Goal: Task Accomplishment & Management: Use online tool/utility

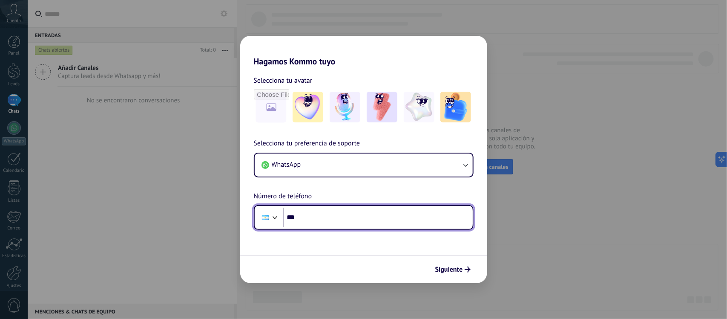
click at [348, 216] on input "***" at bounding box center [378, 218] width 190 height 20
click at [400, 220] on input "***" at bounding box center [378, 218] width 190 height 20
type input "**********"
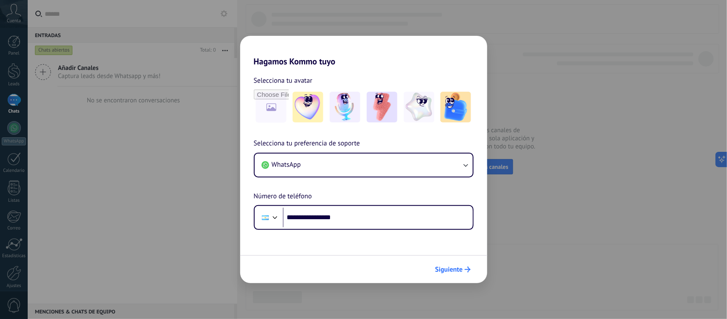
click at [444, 274] on button "Siguiente" at bounding box center [453, 269] width 43 height 14
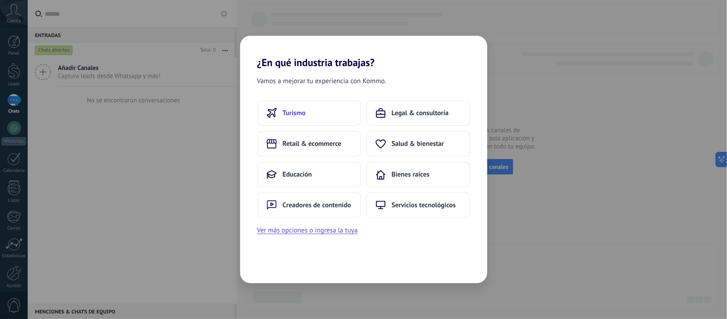
click at [307, 122] on button "Turismo" at bounding box center [309, 113] width 104 height 26
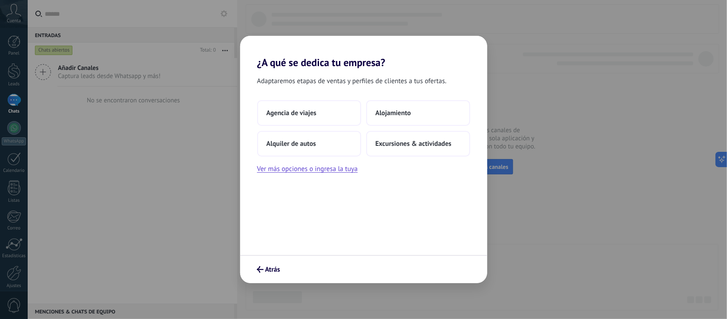
click at [307, 122] on button "Agencia de viajes" at bounding box center [309, 113] width 104 height 26
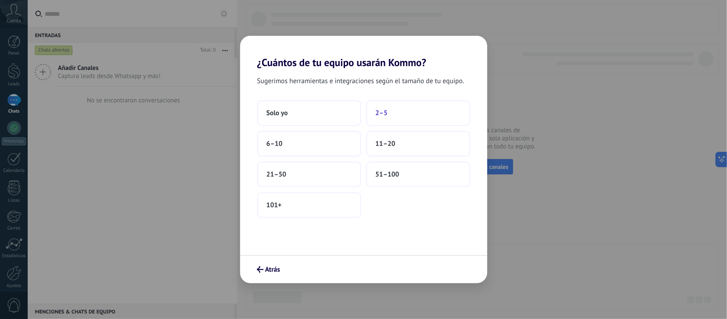
click at [396, 111] on button "2–5" at bounding box center [419, 113] width 104 height 26
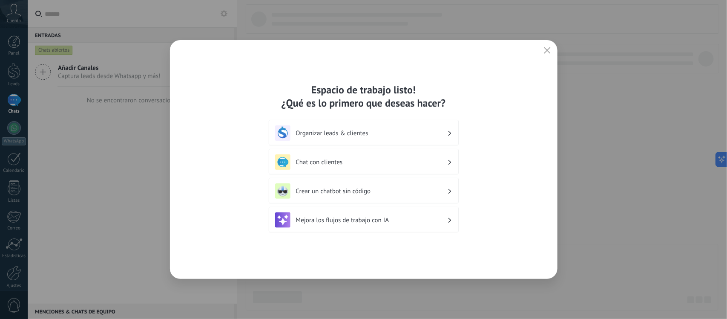
click at [431, 134] on h3 "Organizar leads & clientes" at bounding box center [371, 133] width 151 height 8
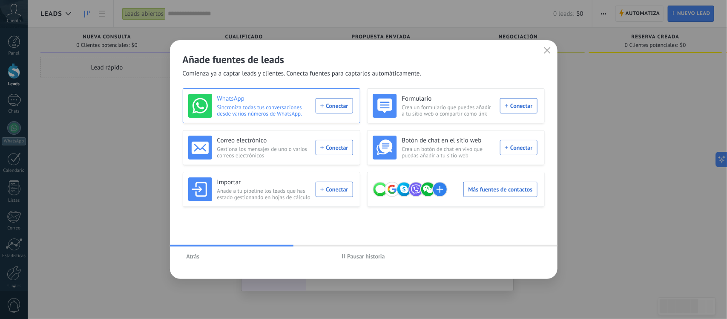
click at [338, 104] on div "WhatsApp Sincroniza todas tus conversaciones desde varios números de WhatsApp. …" at bounding box center [270, 106] width 165 height 24
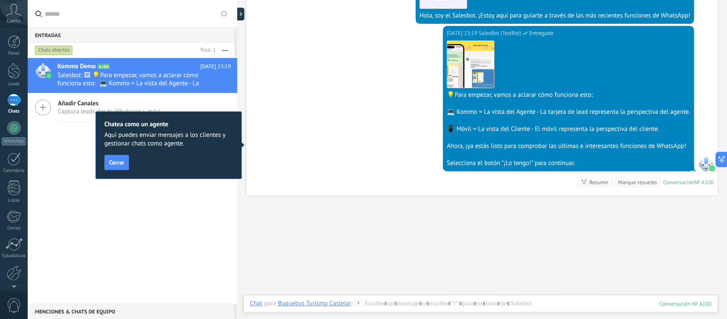
scroll to position [247, 0]
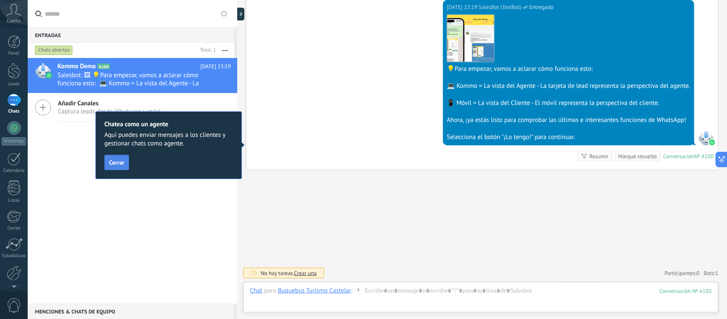
click at [115, 156] on button "Cerrar" at bounding box center [116, 162] width 25 height 15
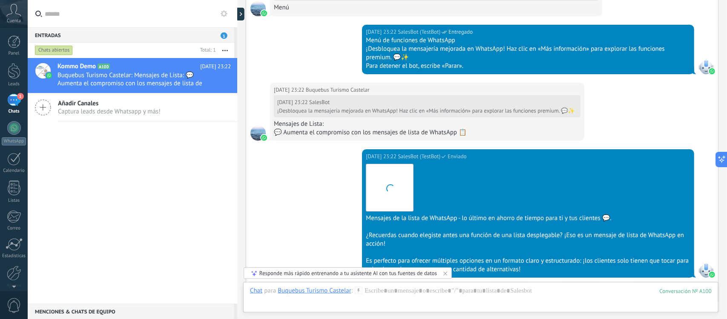
scroll to position [1466, 0]
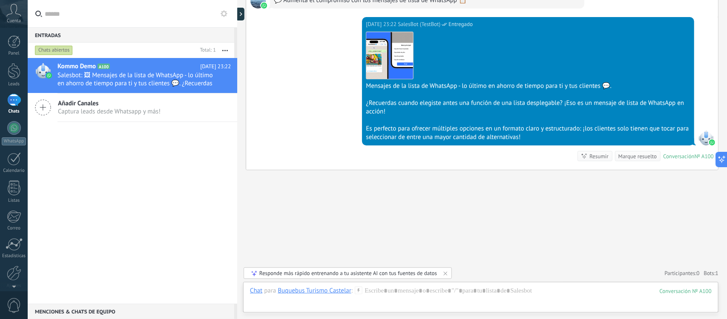
click at [120, 108] on span "Captura leads desde Whatsapp y más!" at bounding box center [109, 111] width 103 height 8
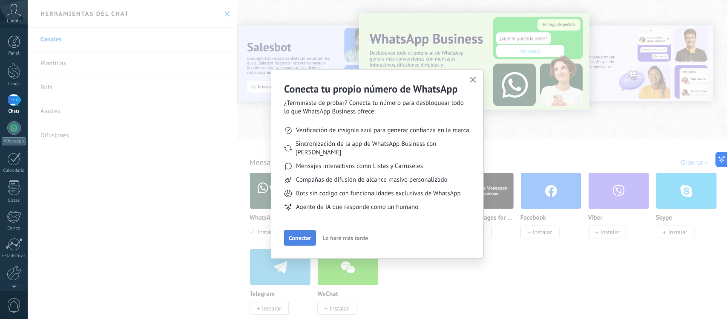
click at [304, 235] on span "Conectar" at bounding box center [300, 238] width 22 height 6
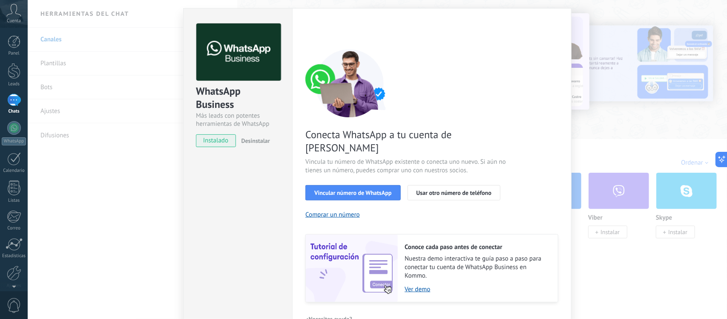
scroll to position [33, 0]
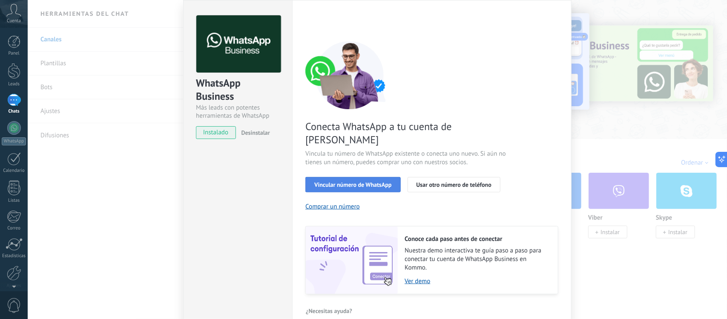
click at [355, 182] on span "Vincular número de WhatsApp" at bounding box center [353, 185] width 77 height 6
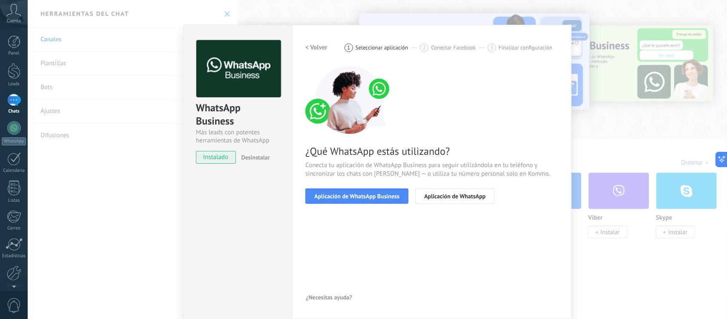
scroll to position [8, 0]
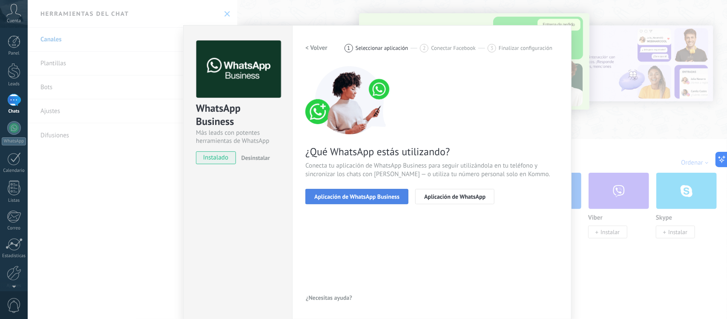
click at [372, 197] on span "Aplicación de WhatsApp Business" at bounding box center [357, 196] width 85 height 6
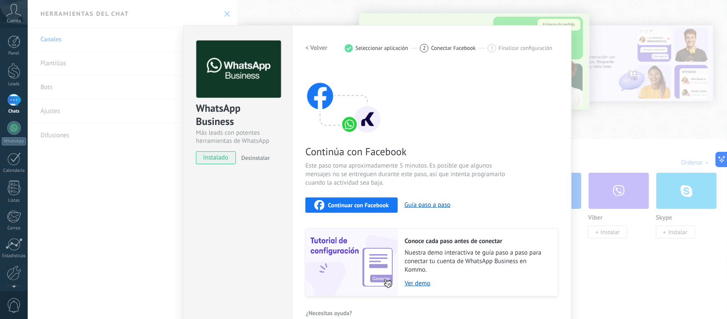
scroll to position [23, 0]
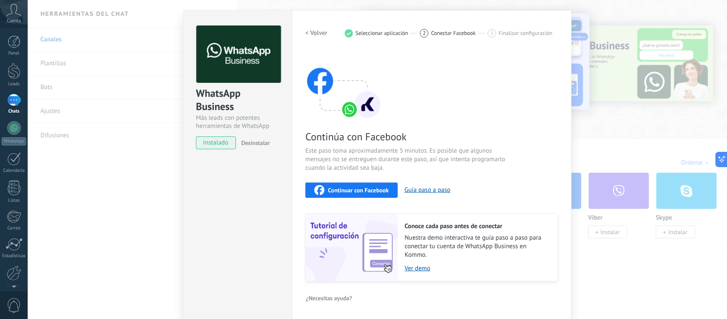
click at [375, 193] on div "Continuar con Facebook" at bounding box center [352, 190] width 75 height 10
click at [359, 188] on span "Continuar con Facebook" at bounding box center [358, 190] width 61 height 6
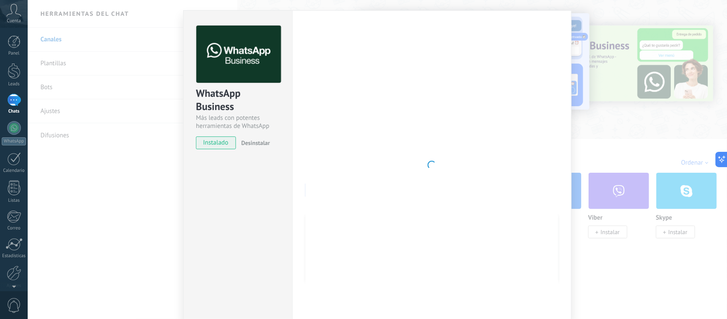
click at [501, 90] on div at bounding box center [432, 165] width 253 height 279
click at [600, 136] on div "WhatsApp Business Más leads con potentes herramientas de WhatsApp instalado Des…" at bounding box center [378, 159] width 700 height 319
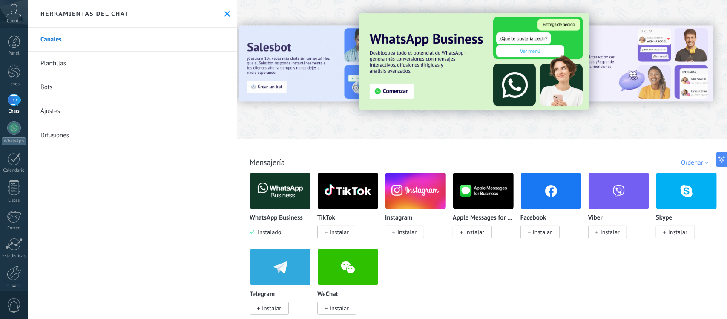
scroll to position [22, 0]
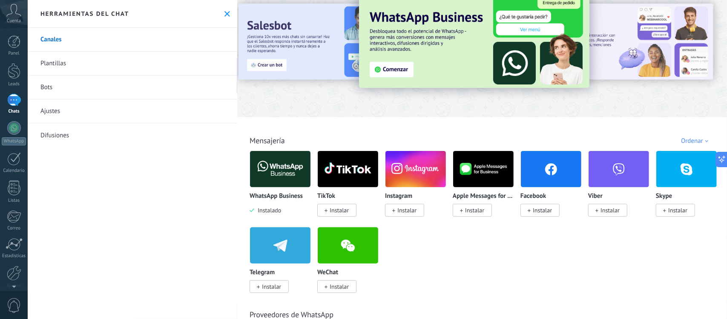
click at [52, 40] on link "Canales" at bounding box center [133, 40] width 210 height 24
click at [60, 64] on link "Plantillas" at bounding box center [133, 64] width 210 height 24
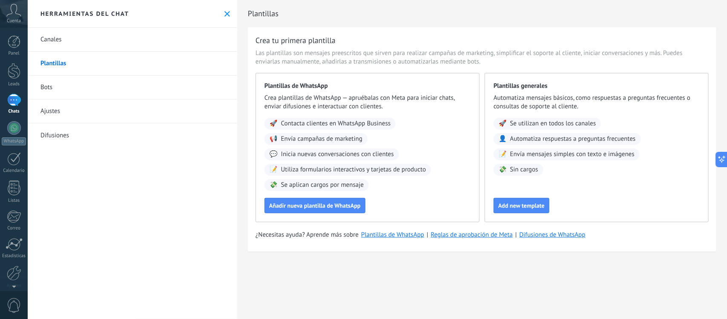
click at [67, 87] on link "Bots" at bounding box center [133, 87] width 210 height 24
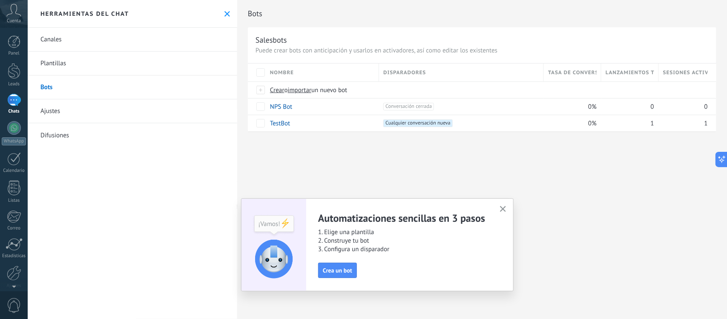
click at [69, 115] on link "Ajustes" at bounding box center [133, 111] width 210 height 24
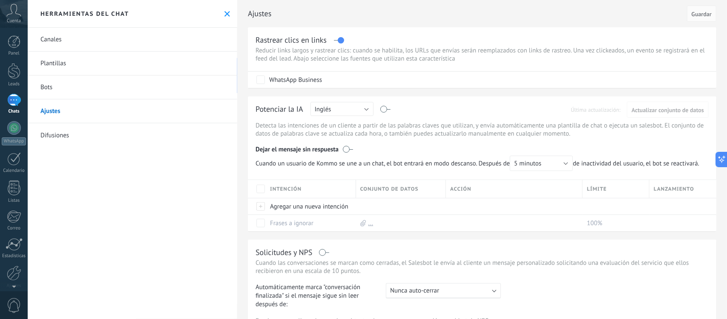
click at [71, 135] on link "Difusiones" at bounding box center [133, 135] width 210 height 24
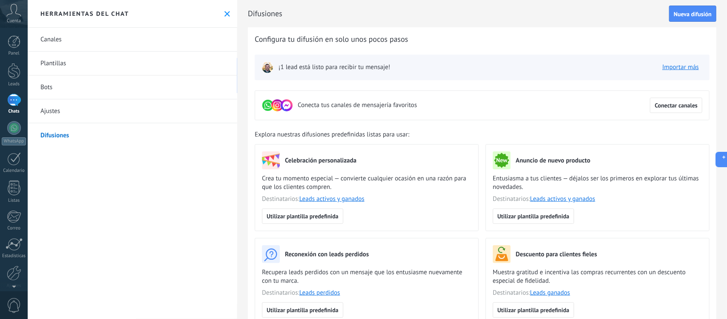
click at [58, 41] on link "Canales" at bounding box center [133, 40] width 210 height 24
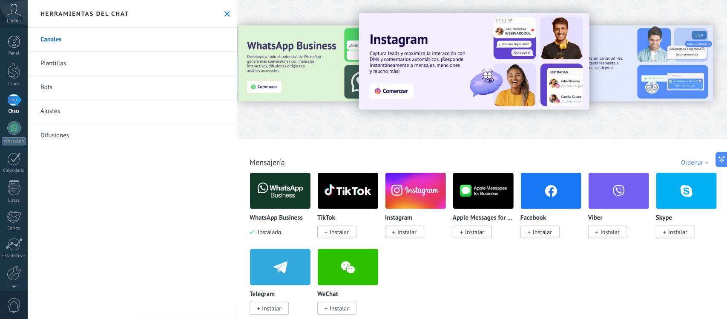
click at [13, 105] on div "1" at bounding box center [14, 100] width 14 height 12
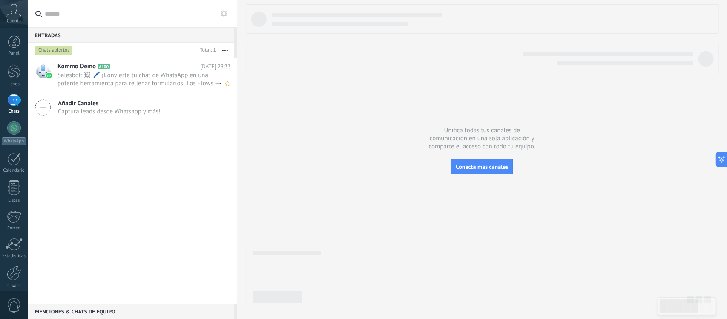
click at [155, 82] on span "Salesbot: 🖼 🖊️ ¡Convierte tu chat de WhatsApp en una potente herramienta para r…" at bounding box center [136, 79] width 157 height 16
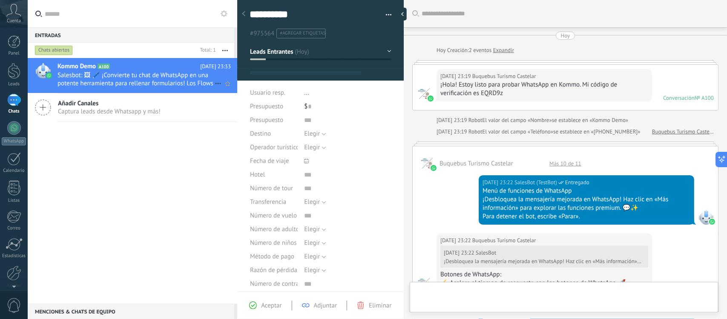
type textarea "**********"
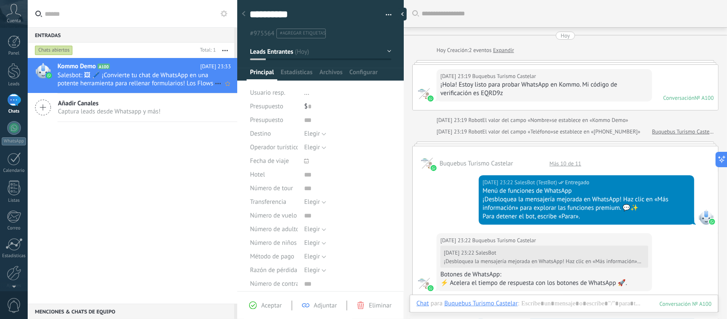
scroll to position [822, 0]
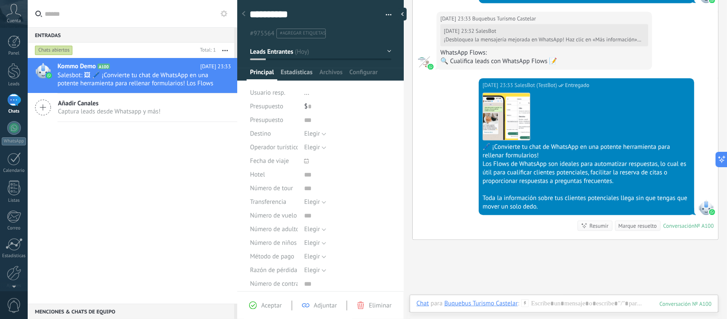
click at [291, 72] on span "Estadísticas" at bounding box center [297, 74] width 32 height 12
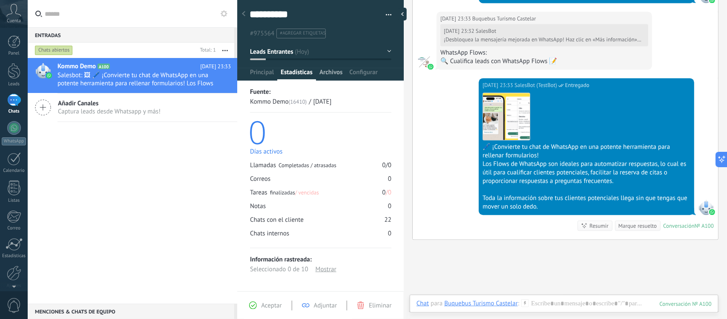
click at [338, 79] on span "Archivos" at bounding box center [331, 74] width 23 height 12
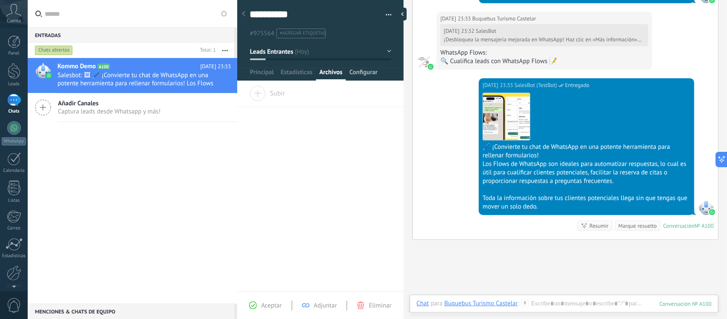
click at [357, 79] on span "Configurar" at bounding box center [363, 74] width 28 height 12
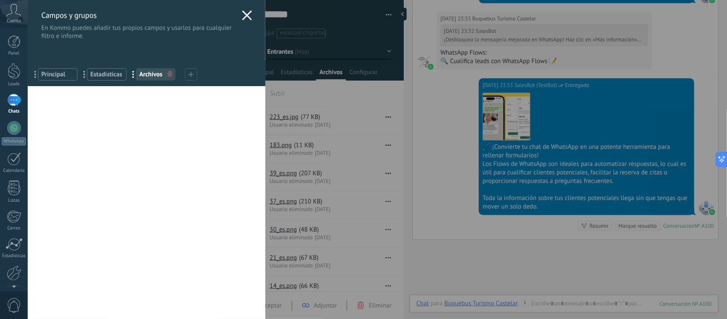
click at [243, 17] on use at bounding box center [247, 15] width 10 height 10
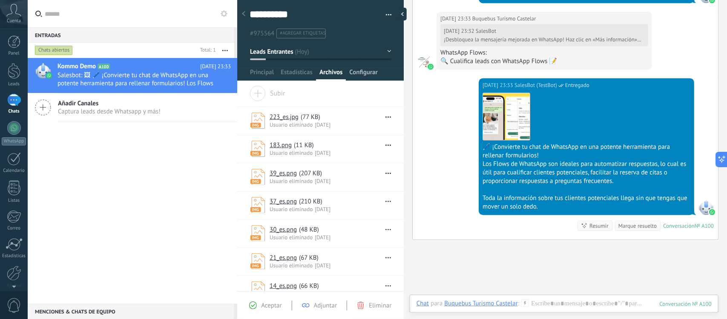
click at [362, 74] on span "Configurar" at bounding box center [363, 74] width 28 height 12
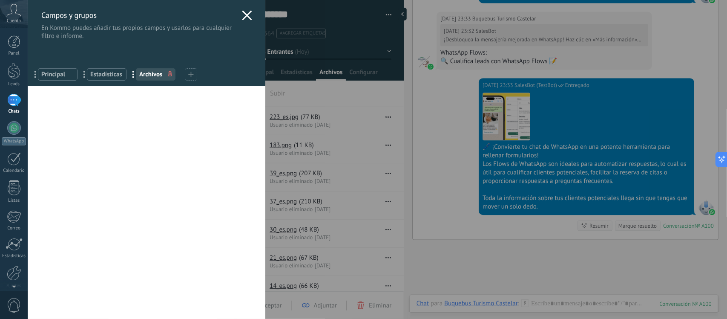
click at [242, 18] on use at bounding box center [247, 15] width 10 height 10
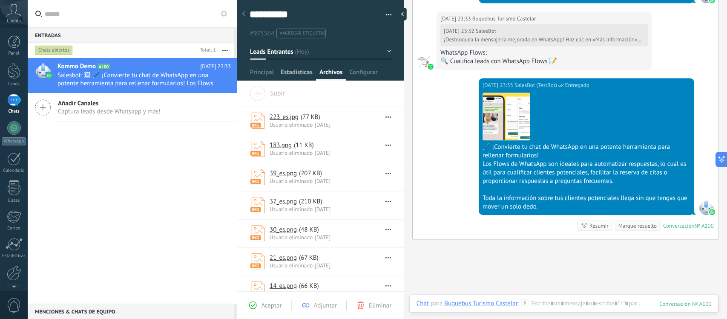
click at [291, 75] on span "Estadísticas" at bounding box center [297, 74] width 32 height 12
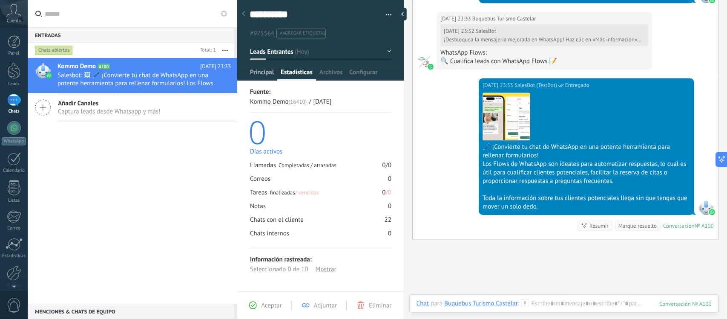
click at [259, 72] on span "Principal" at bounding box center [262, 74] width 24 height 12
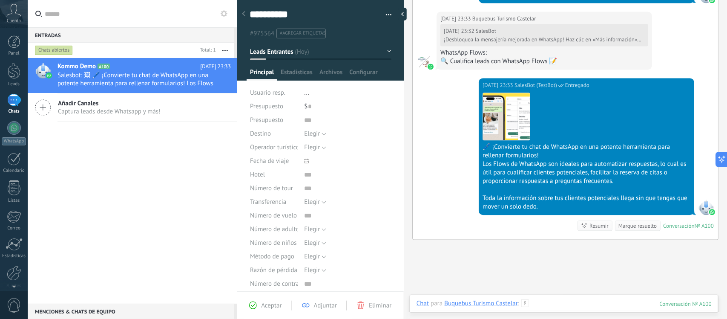
click at [533, 302] on div at bounding box center [564, 312] width 295 height 26
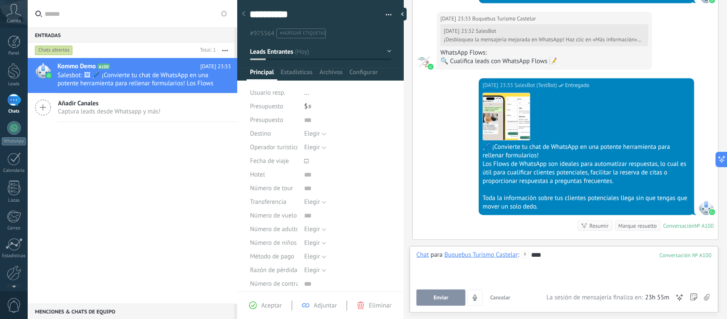
click at [442, 304] on button "Enviar" at bounding box center [441, 297] width 49 height 16
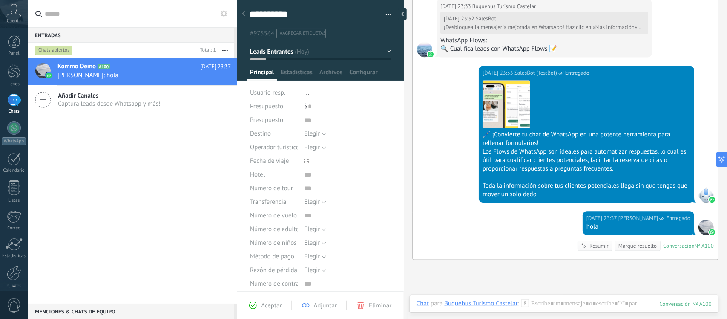
scroll to position [829, 0]
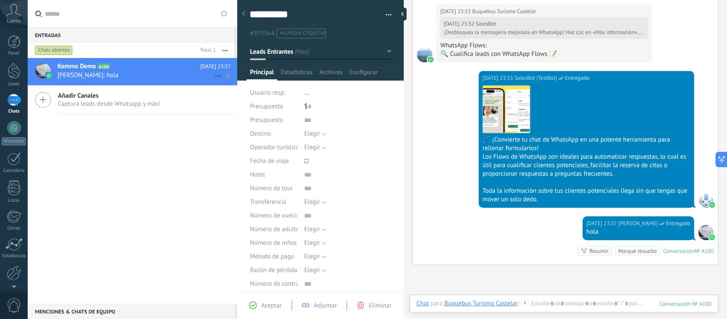
click at [125, 77] on span "Enzo Lupi: hola" at bounding box center [136, 75] width 157 height 8
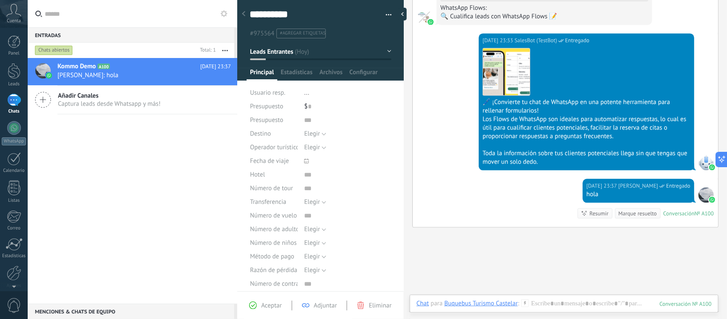
scroll to position [796, 0]
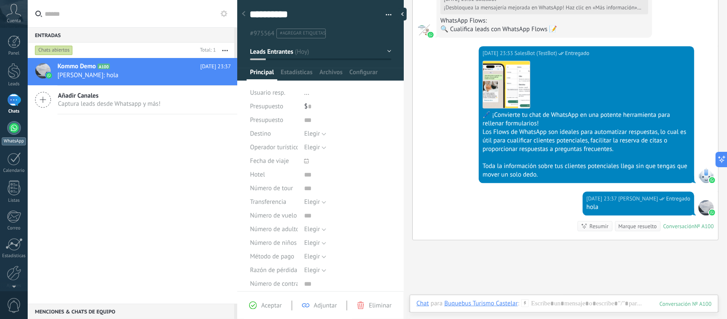
click at [9, 136] on link "WhatsApp" at bounding box center [14, 133] width 28 height 24
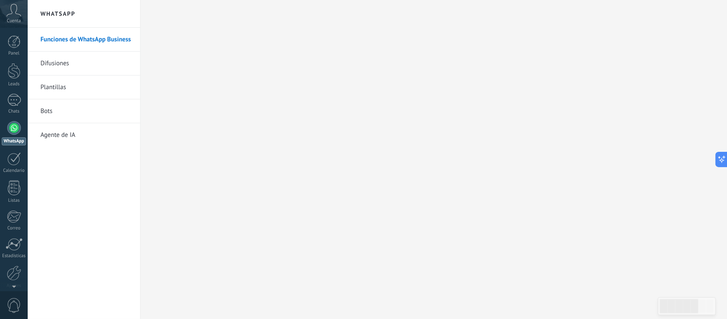
click at [60, 68] on link "Difusiones" at bounding box center [85, 64] width 91 height 24
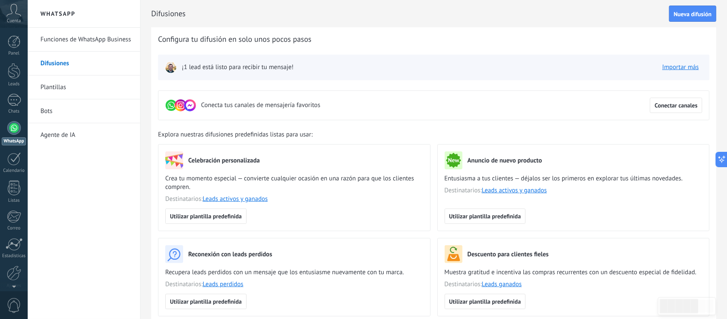
click at [62, 98] on link "Plantillas" at bounding box center [85, 87] width 91 height 24
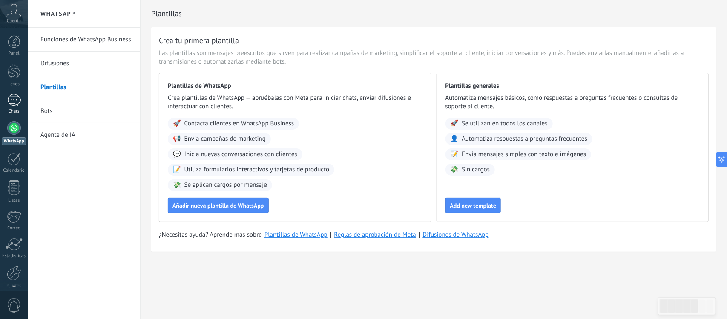
click at [14, 102] on div "1" at bounding box center [14, 100] width 14 height 12
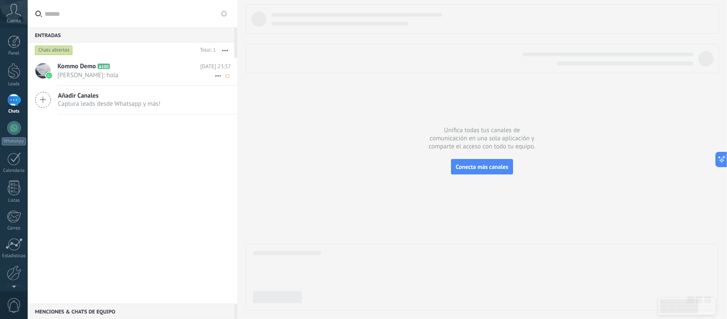
click at [154, 74] on span "Enzo Lupi: hola" at bounding box center [136, 75] width 157 height 8
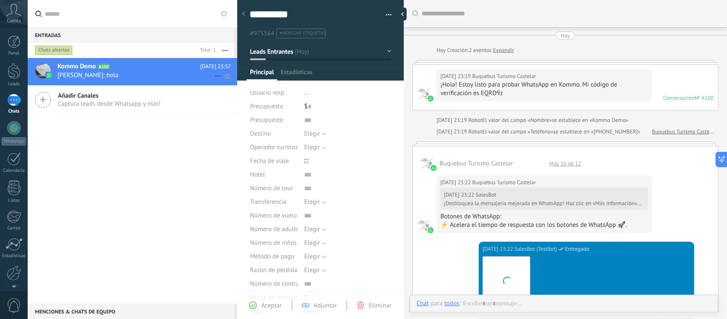
type textarea "**********"
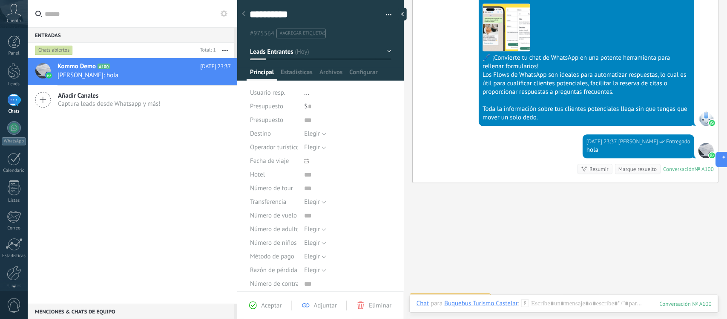
click at [150, 96] on span "Añadir Canales" at bounding box center [109, 96] width 103 height 8
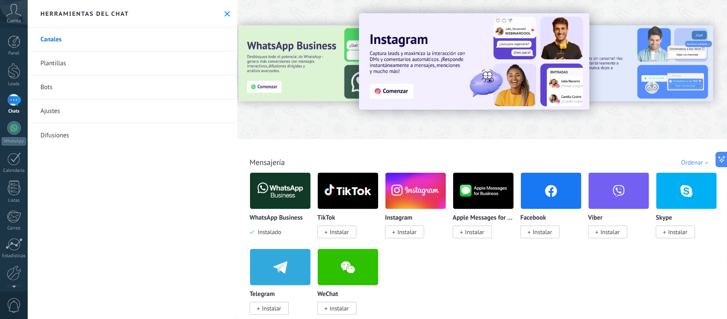
click at [227, 13] on button at bounding box center [227, 13] width 7 height 7
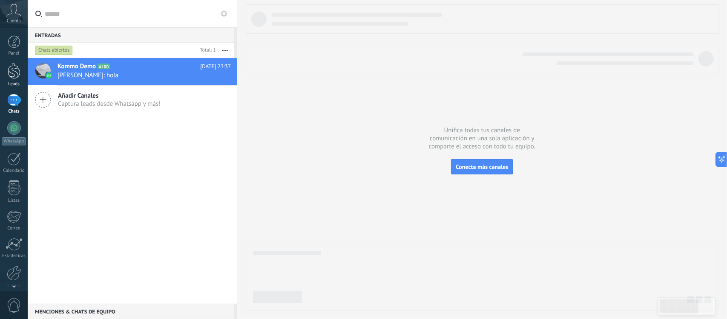
click at [15, 69] on div at bounding box center [14, 71] width 13 height 16
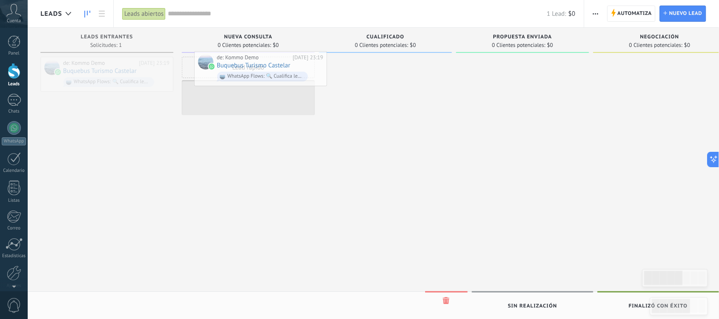
drag, startPoint x: 139, startPoint y: 77, endPoint x: 293, endPoint y: 72, distance: 154.4
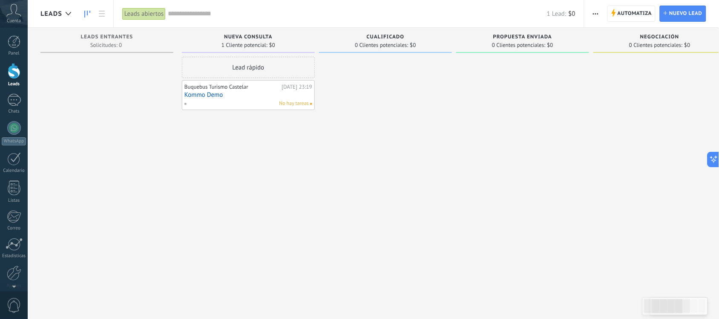
click at [292, 103] on span "No hay tareas" at bounding box center [294, 104] width 30 height 8
click at [13, 161] on div at bounding box center [14, 158] width 14 height 13
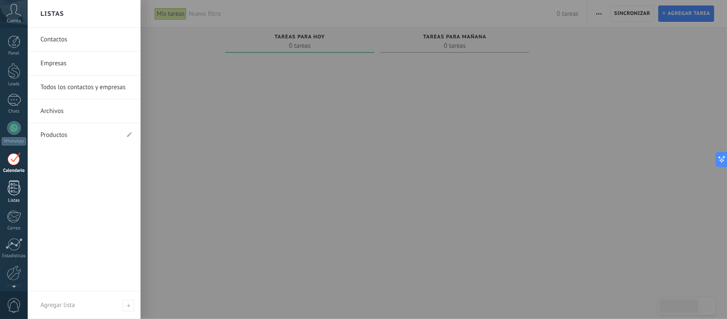
click at [14, 193] on div at bounding box center [14, 187] width 13 height 15
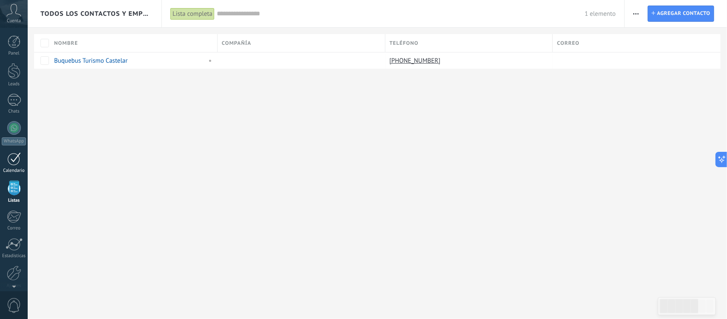
click at [20, 161] on div at bounding box center [14, 158] width 14 height 13
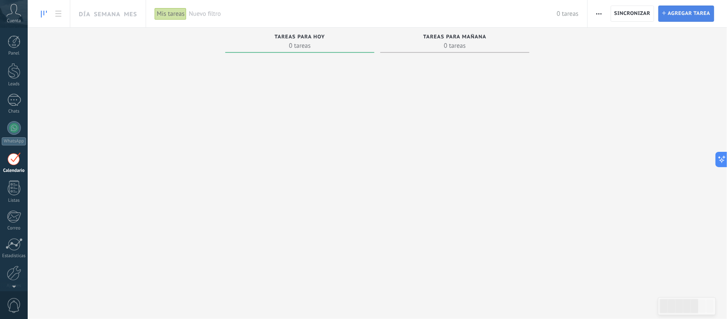
click at [684, 18] on span "Agregar tarea" at bounding box center [689, 13] width 43 height 15
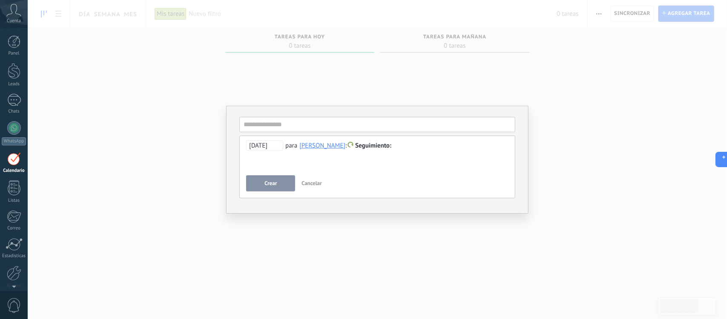
click at [269, 144] on span "22/08/2025" at bounding box center [264, 145] width 37 height 10
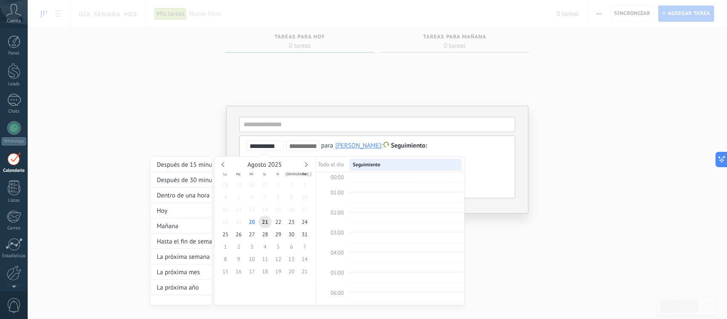
scroll to position [162, 0]
click at [294, 248] on span "6" at bounding box center [291, 246] width 13 height 12
type input "**********"
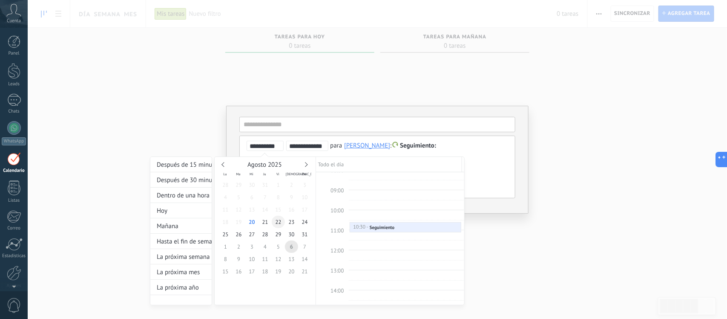
click at [280, 219] on span "22" at bounding box center [278, 222] width 13 height 12
type input "**********"
click at [279, 222] on span "22" at bounding box center [278, 222] width 13 height 12
type input "**********"
click at [384, 226] on div "Seguimiento" at bounding box center [382, 227] width 25 height 6
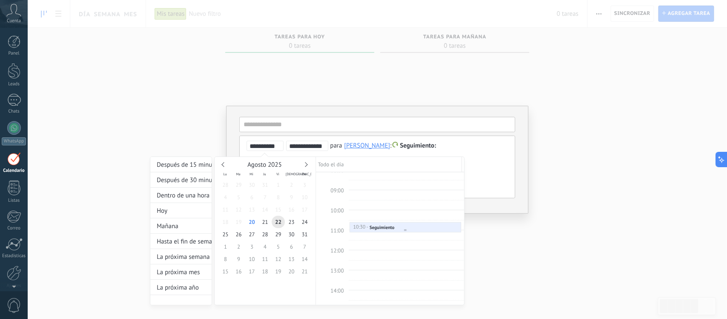
click at [384, 226] on div "Seguimiento" at bounding box center [382, 227] width 25 height 6
click at [191, 226] on div "Mañana" at bounding box center [180, 225] width 61 height 15
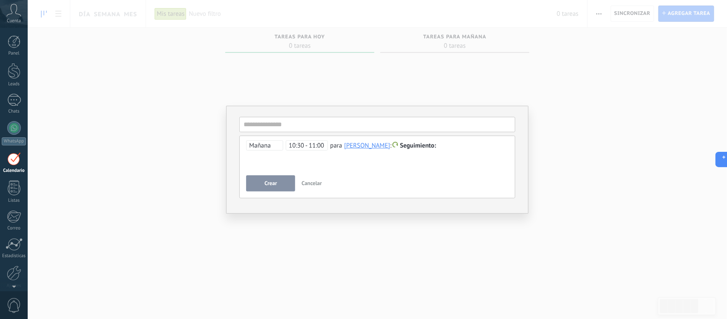
click at [405, 144] on span "Seguimiento" at bounding box center [418, 145] width 36 height 8
click at [391, 124] on div at bounding box center [363, 159] width 727 height 319
click at [391, 124] on input "text" at bounding box center [378, 124] width 276 height 15
type input "**********"
click at [406, 145] on span "Seguimiento" at bounding box center [418, 145] width 36 height 8
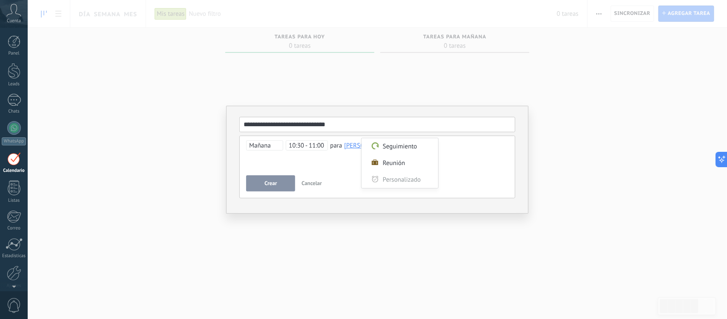
click at [332, 172] on div at bounding box center [363, 159] width 727 height 319
click at [271, 192] on div "**********" at bounding box center [378, 167] width 276 height 63
click at [273, 184] on span "Crear" at bounding box center [271, 183] width 12 height 6
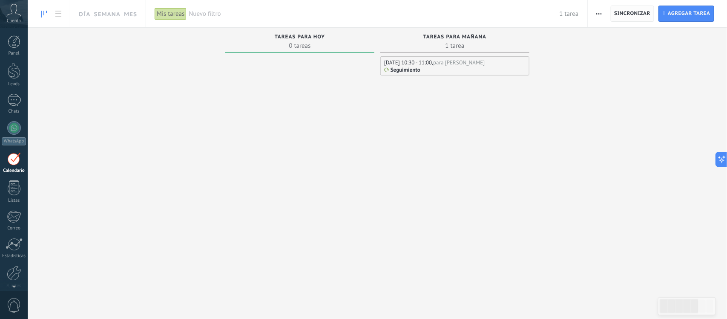
click at [642, 16] on span "Sincronizar" at bounding box center [633, 13] width 36 height 5
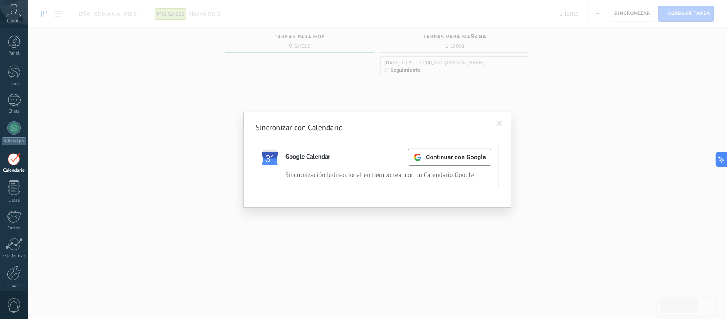
click at [497, 123] on span at bounding box center [500, 124] width 6 height 6
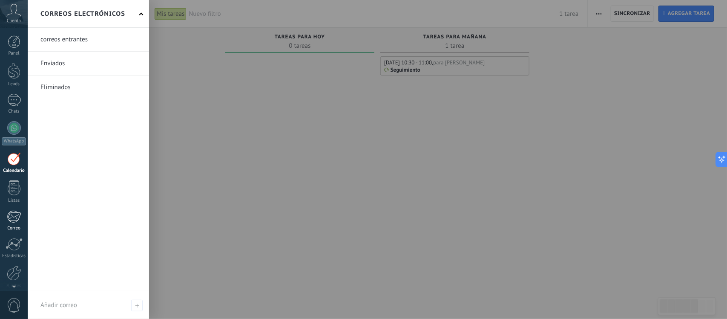
click at [12, 216] on div at bounding box center [14, 216] width 14 height 13
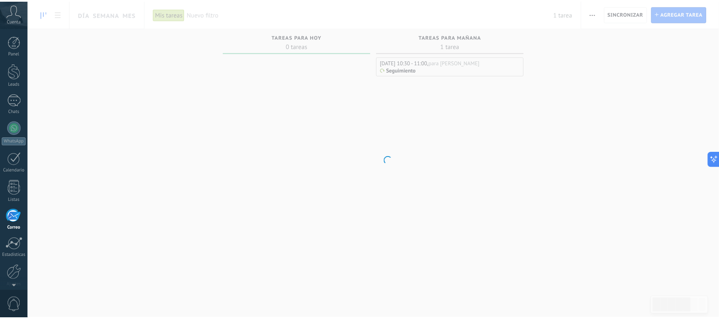
scroll to position [35, 0]
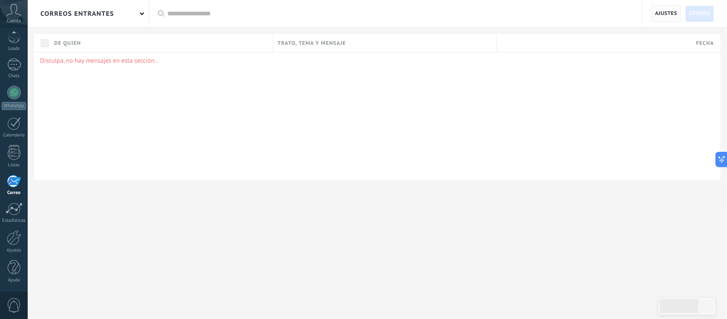
click at [676, 17] on span "Ajustes" at bounding box center [666, 13] width 22 height 15
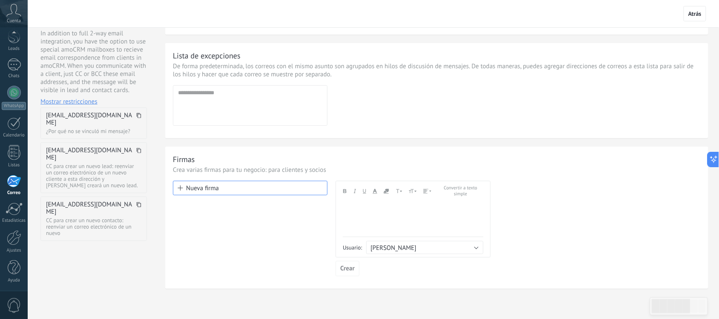
scroll to position [78, 0]
click at [8, 220] on div "Estadísticas" at bounding box center [14, 221] width 25 height 6
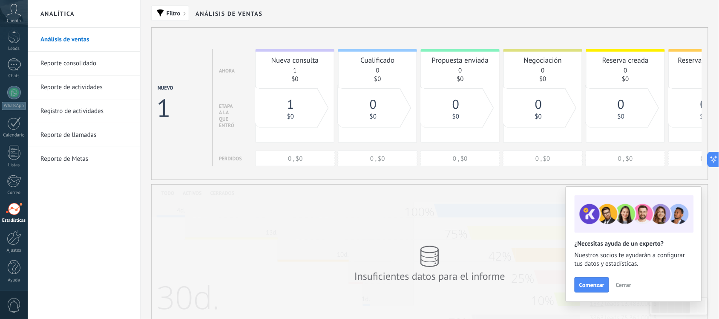
click at [86, 67] on link "Reporte consolidado" at bounding box center [85, 64] width 91 height 24
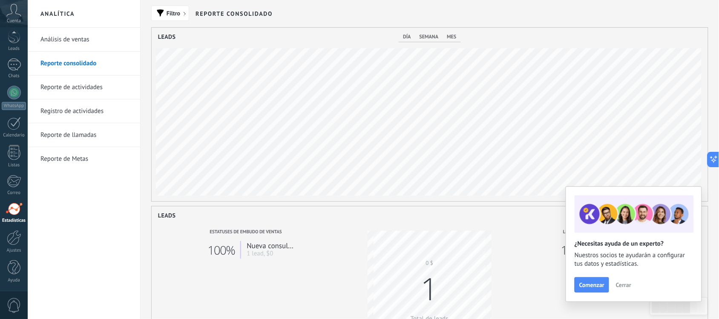
scroll to position [173, 557]
click at [94, 99] on link "Registro de actividades" at bounding box center [85, 111] width 91 height 24
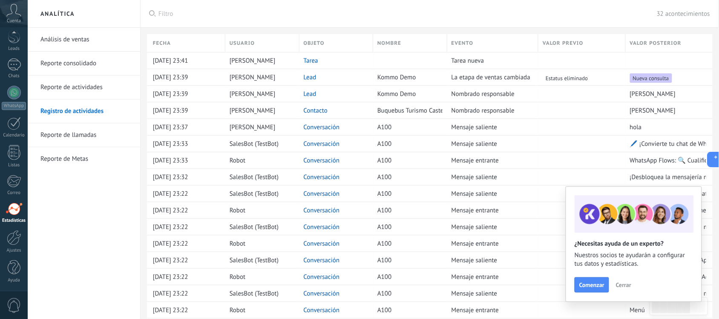
click at [87, 87] on link "Reporte de actividades" at bounding box center [85, 87] width 91 height 24
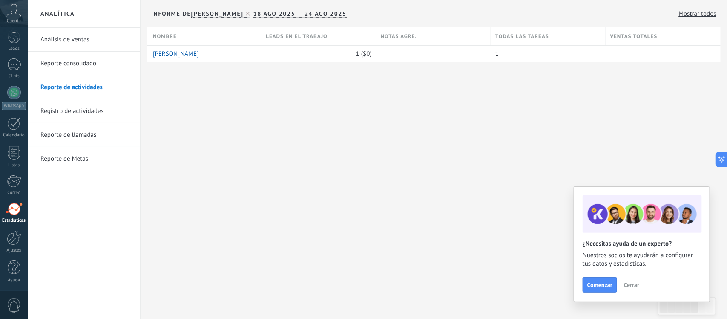
click at [82, 135] on link "Reporte de llamadas" at bounding box center [85, 135] width 91 height 24
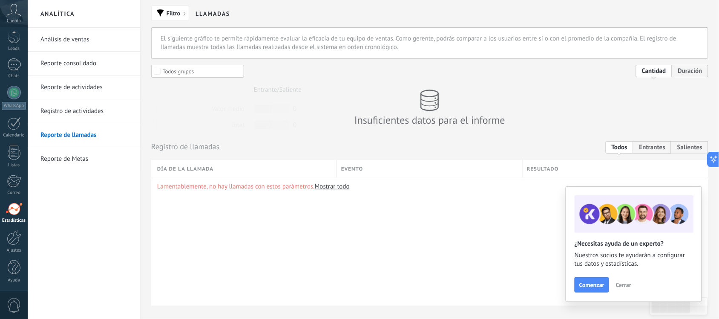
click at [73, 158] on link "Reporte de Metas" at bounding box center [85, 159] width 91 height 24
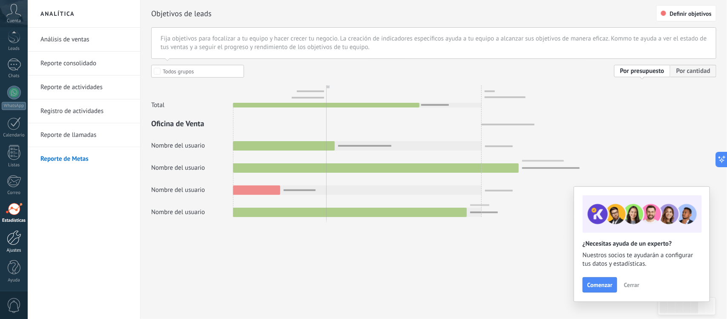
click at [14, 239] on div at bounding box center [14, 237] width 14 height 15
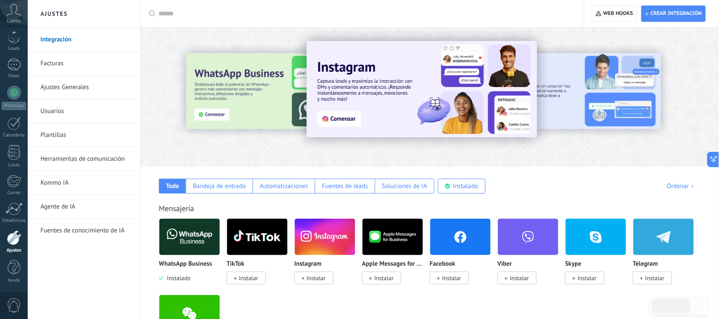
click at [50, 61] on link "Facturas" at bounding box center [85, 64] width 91 height 24
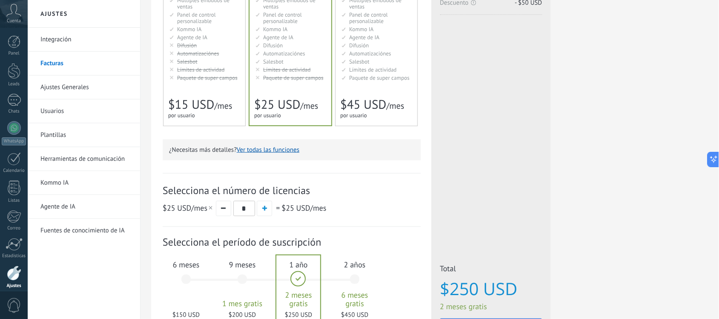
scroll to position [227, 0]
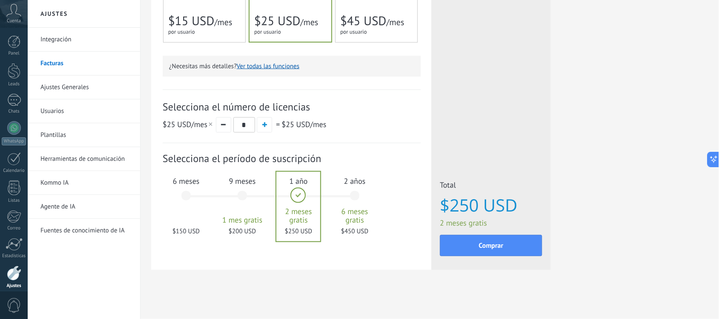
click at [248, 219] on span "1 mes gratis" at bounding box center [242, 220] width 46 height 9
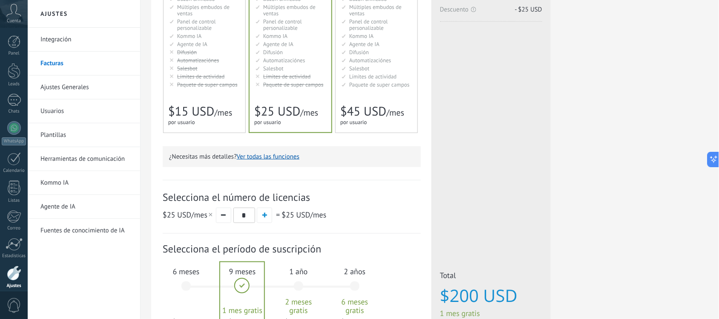
scroll to position [136, 0]
click at [260, 216] on button "button" at bounding box center [264, 215] width 15 height 15
type input "*"
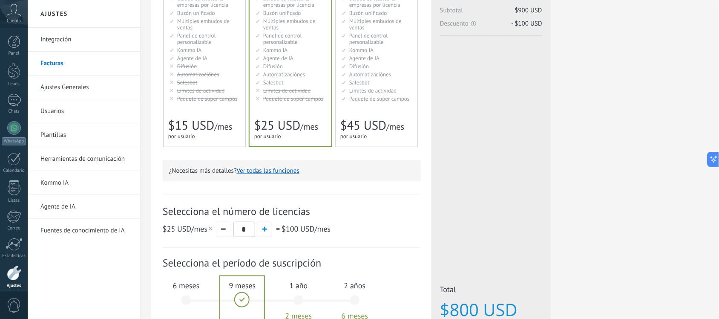
scroll to position [122, 0]
click at [87, 86] on link "Ajustes Generales" at bounding box center [85, 87] width 91 height 24
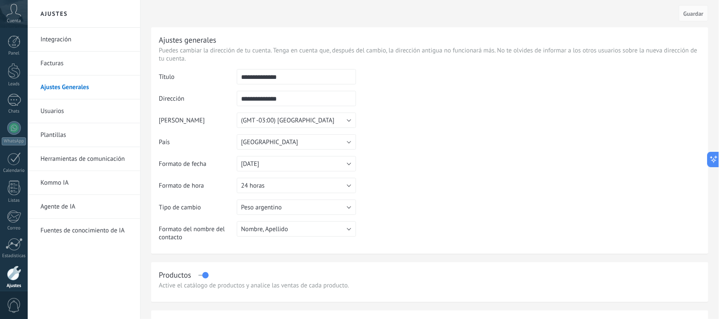
click at [84, 182] on link "Kommo IA" at bounding box center [85, 183] width 91 height 24
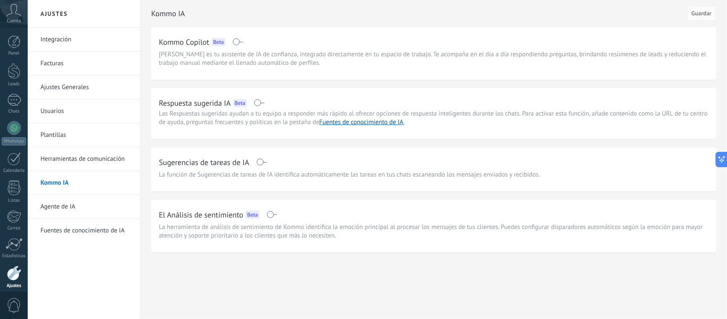
click at [64, 209] on link "Agente de IA" at bounding box center [85, 207] width 91 height 24
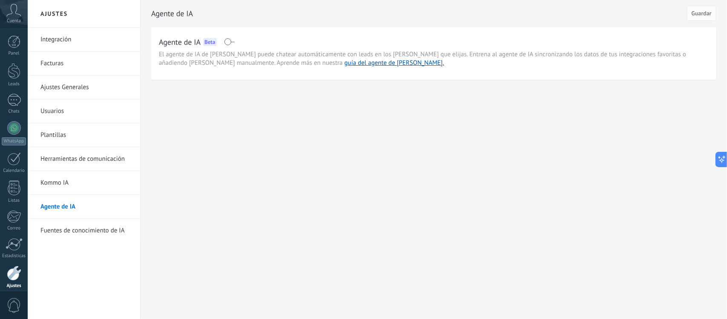
click at [79, 232] on link "Fuentes de conocimiento de IA" at bounding box center [85, 231] width 91 height 24
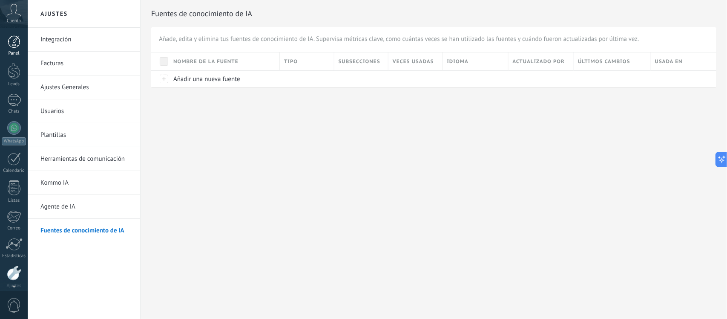
click at [14, 46] on div at bounding box center [14, 41] width 13 height 13
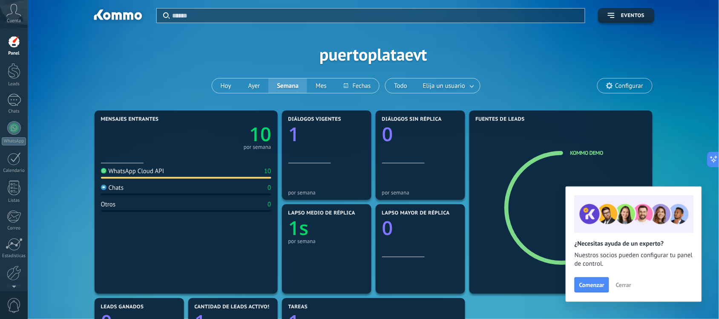
click at [17, 12] on icon at bounding box center [13, 10] width 15 height 13
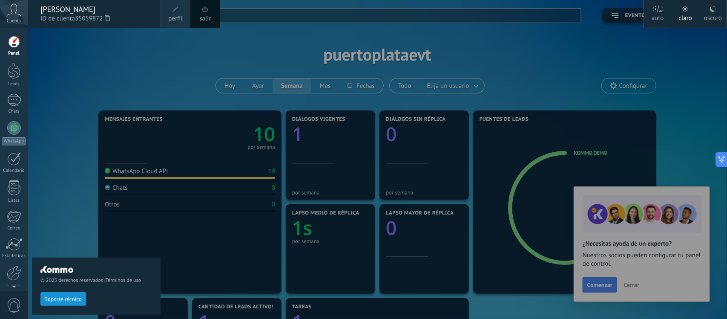
click at [17, 12] on icon at bounding box center [13, 10] width 15 height 13
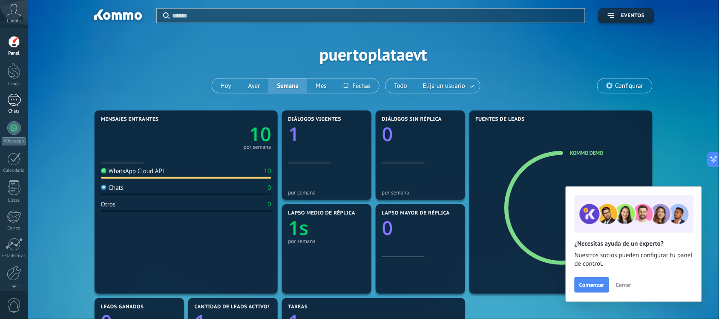
click at [16, 101] on div at bounding box center [14, 100] width 14 height 12
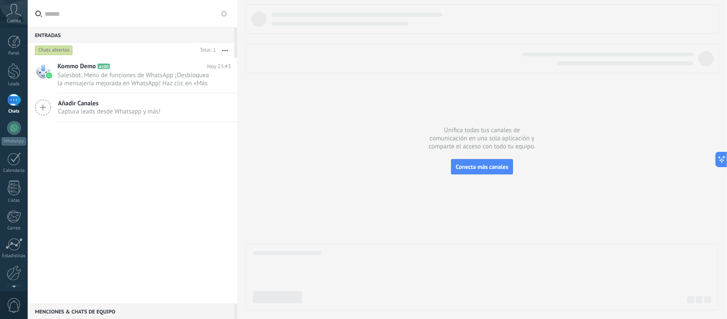
click at [60, 52] on div "Chats abiertos" at bounding box center [54, 50] width 38 height 10
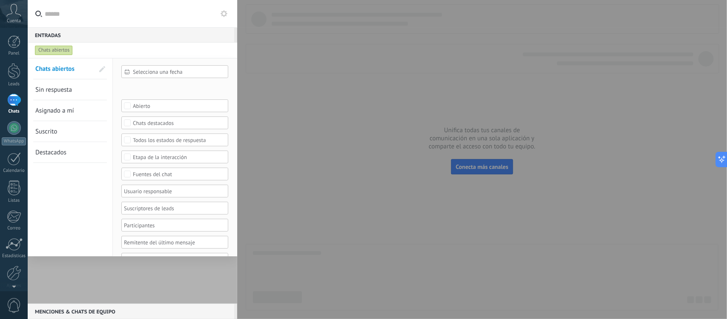
click at [176, 72] on span "Selecciona una fecha" at bounding box center [178, 72] width 91 height 6
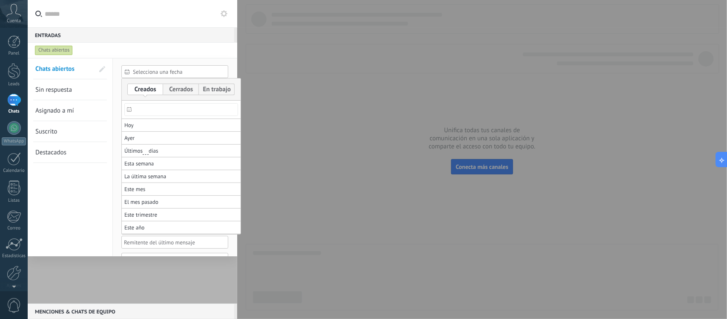
click at [176, 72] on div at bounding box center [363, 159] width 727 height 319
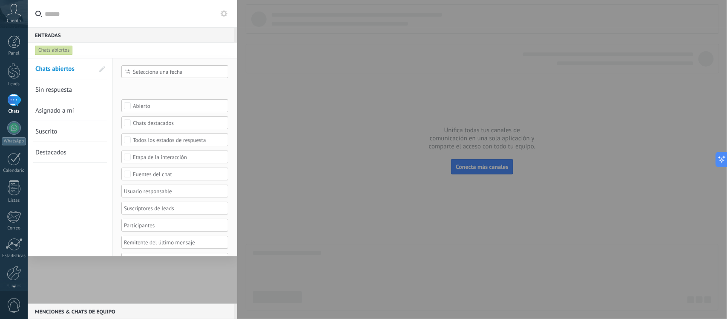
click at [56, 86] on span "Sin respuesta" at bounding box center [53, 90] width 37 height 8
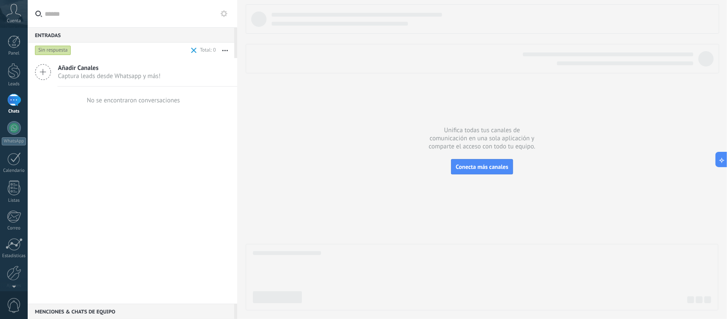
click at [48, 48] on div "Sin respuesta" at bounding box center [53, 50] width 36 height 10
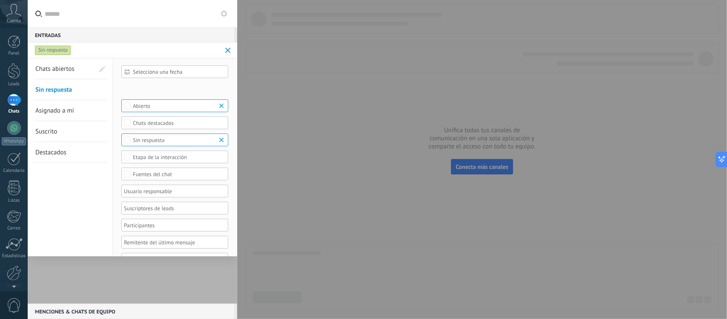
click at [50, 113] on span "Asignado a mí" at bounding box center [54, 111] width 39 height 8
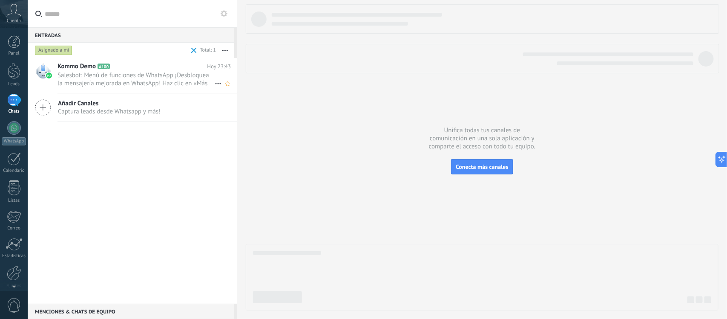
click at [159, 72] on span "Salesbot: Menú de funciones de WhatsApp ¡Desbloquea la mensajería mejorada en W…" at bounding box center [136, 79] width 157 height 16
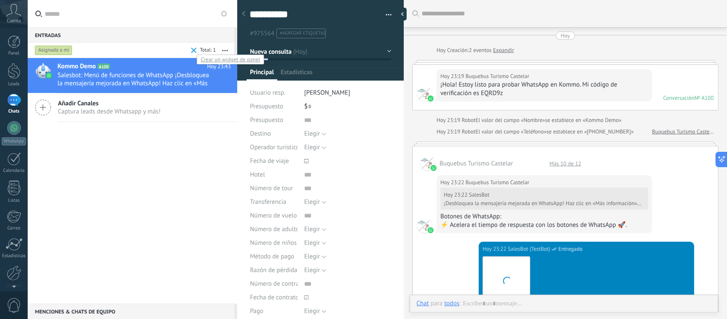
scroll to position [962, 0]
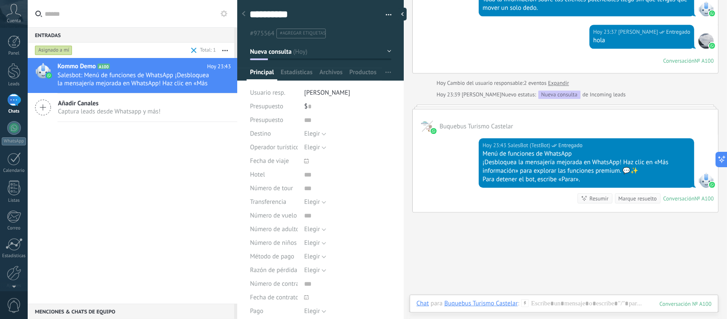
click at [194, 52] on span at bounding box center [194, 51] width 6 height 6
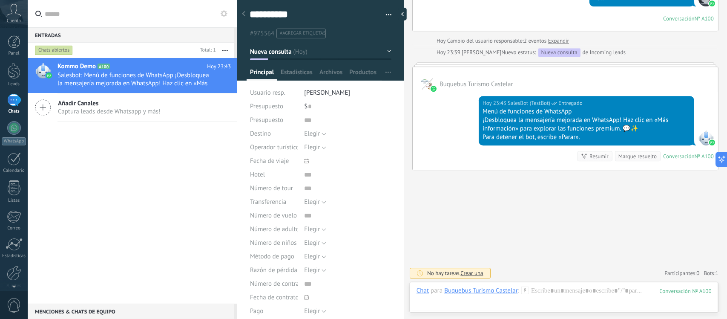
click at [470, 290] on div "Buquebus Turismo Castelar" at bounding box center [481, 290] width 74 height 8
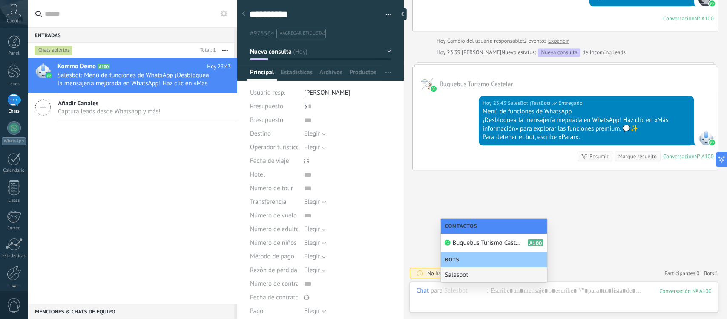
click at [469, 269] on div "Salesbot" at bounding box center [494, 274] width 107 height 15
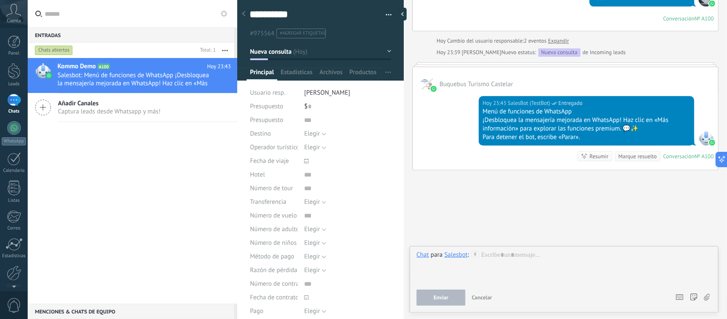
click at [464, 258] on div "Salesbot" at bounding box center [455, 255] width 23 height 8
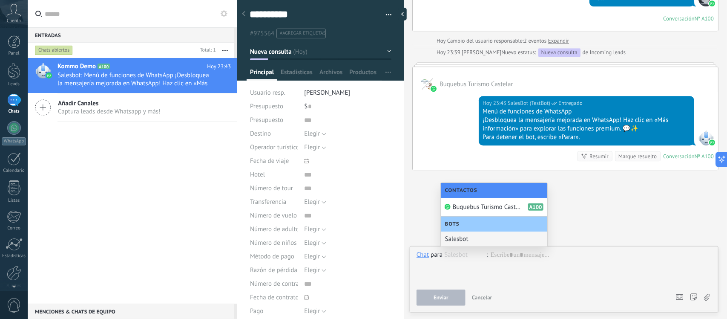
click at [464, 242] on div "Salesbot" at bounding box center [494, 238] width 107 height 15
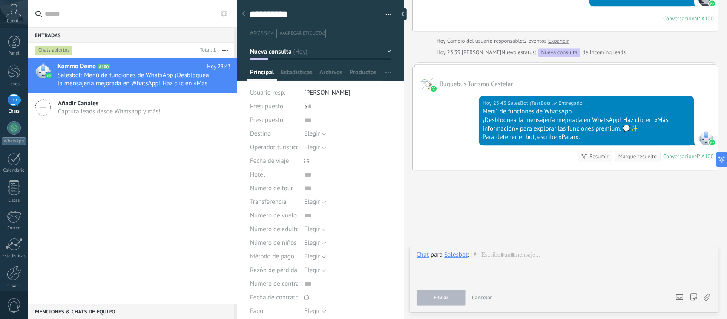
click at [453, 289] on button "Enviar" at bounding box center [441, 297] width 49 height 16
click at [461, 252] on div "Salesbot" at bounding box center [455, 255] width 23 height 8
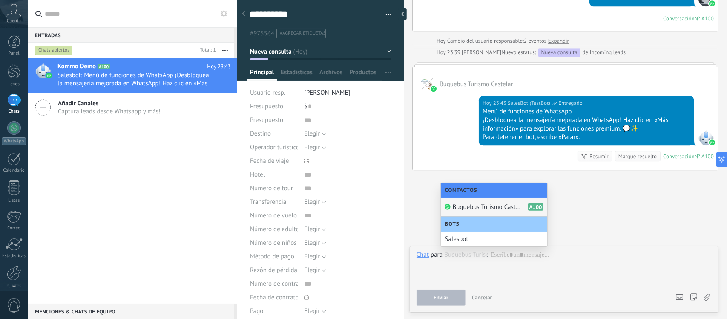
click at [467, 203] on span "Buquebus Turismo Castelar" at bounding box center [487, 207] width 68 height 8
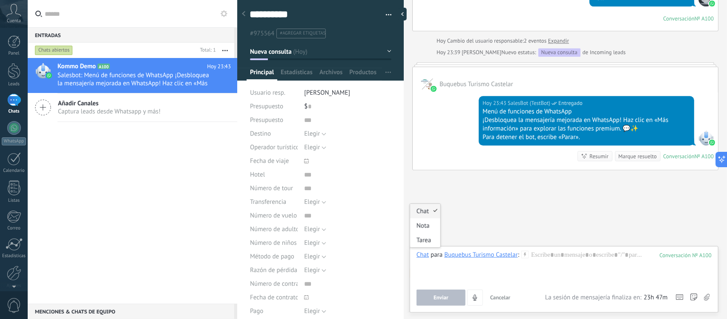
click at [425, 256] on div "Chat" at bounding box center [423, 255] width 12 height 8
click at [427, 220] on div "Nota" at bounding box center [425, 225] width 30 height 14
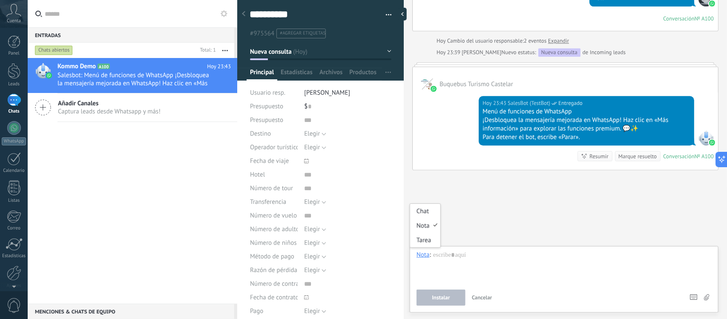
click at [422, 255] on div "Nota" at bounding box center [423, 255] width 13 height 8
click at [425, 243] on div "Tarea" at bounding box center [425, 240] width 30 height 14
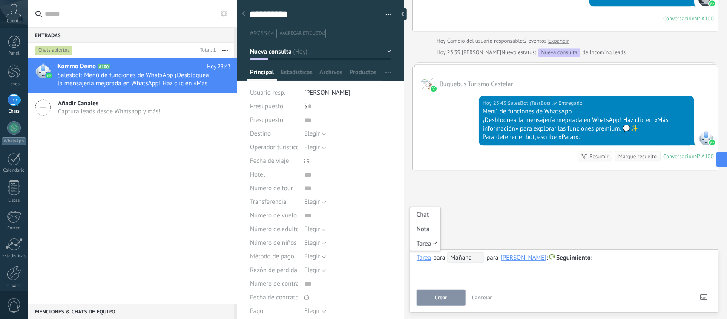
click at [426, 258] on div "Tarea" at bounding box center [424, 258] width 14 height 8
click at [428, 214] on div "Chat" at bounding box center [425, 214] width 30 height 14
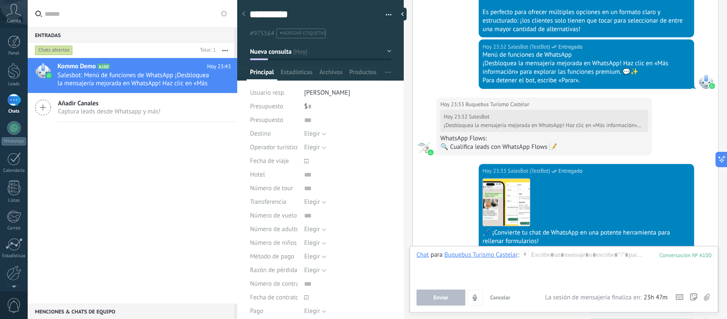
scroll to position [677, 0]
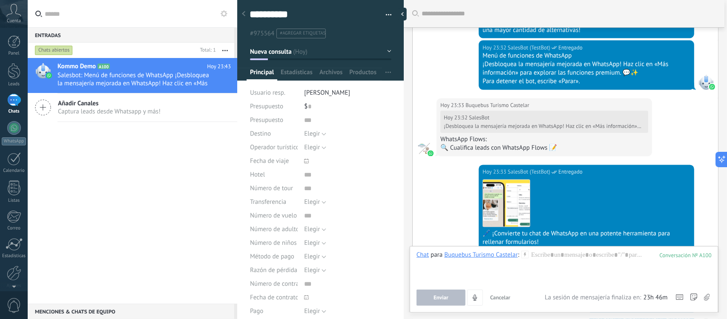
click at [13, 18] on span "Cuenta" at bounding box center [14, 21] width 14 height 6
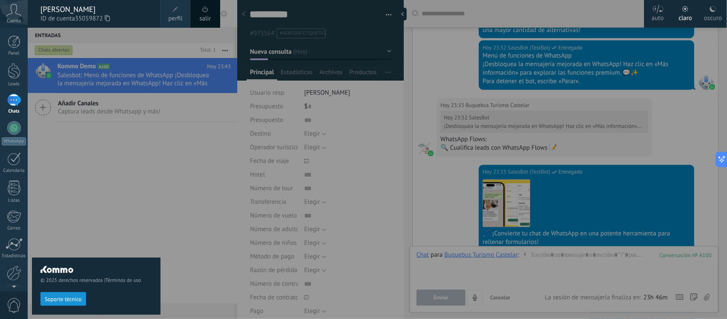
click at [13, 18] on span "Cuenta" at bounding box center [14, 21] width 14 height 6
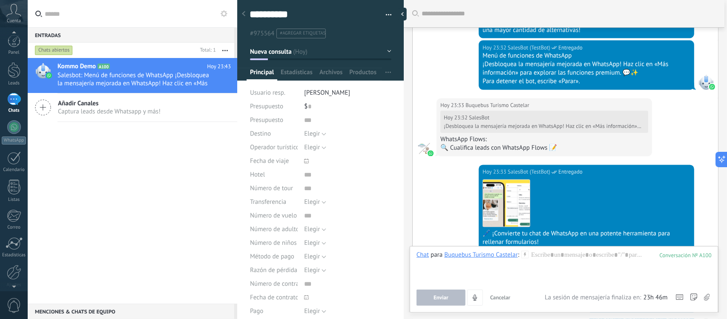
scroll to position [0, 0]
click at [118, 101] on span "Añadir Canales" at bounding box center [109, 103] width 103 height 8
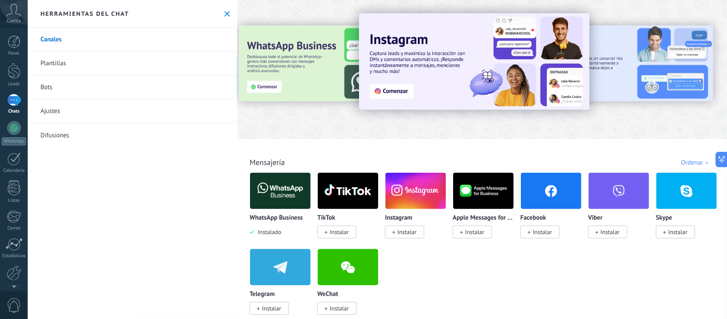
click at [412, 229] on span "Instalar" at bounding box center [407, 232] width 19 height 8
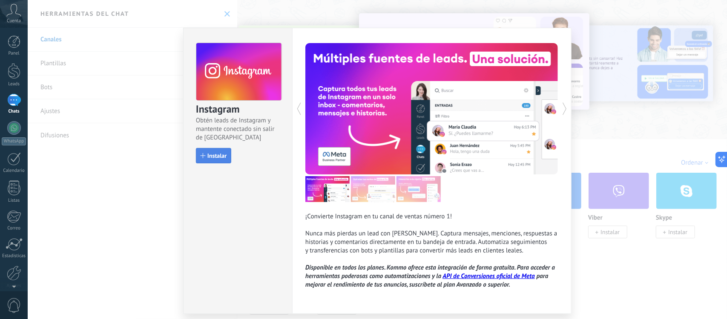
click at [214, 159] on button "Instalar" at bounding box center [213, 155] width 35 height 15
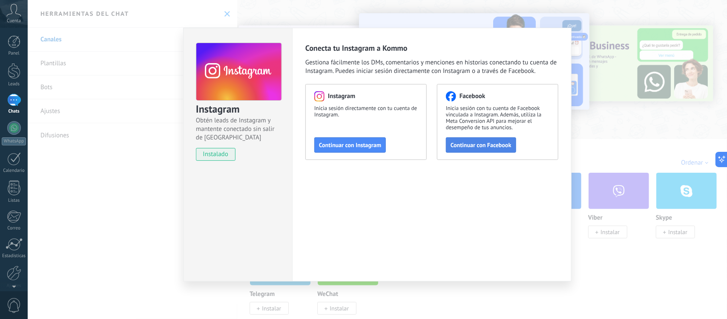
click at [488, 144] on span "Continuar con Facebook" at bounding box center [481, 145] width 61 height 6
click at [155, 154] on div "Instagram Obtén leads de Instagram y mantente conectado sin salir de Kommo inst…" at bounding box center [378, 159] width 700 height 319
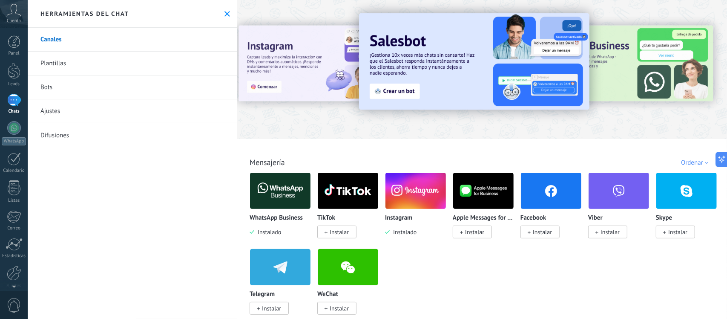
click at [7, 106] on div at bounding box center [14, 100] width 14 height 12
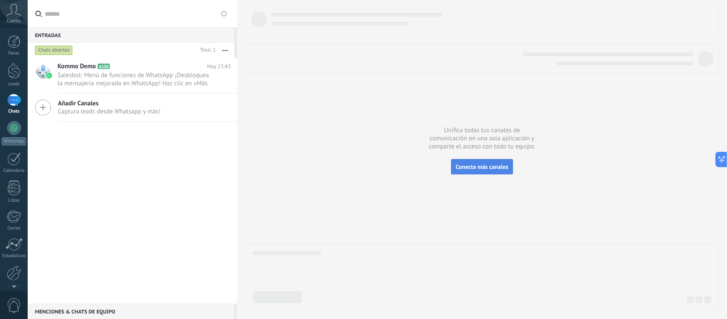
click at [466, 172] on button "Conecta más canales" at bounding box center [482, 166] width 62 height 15
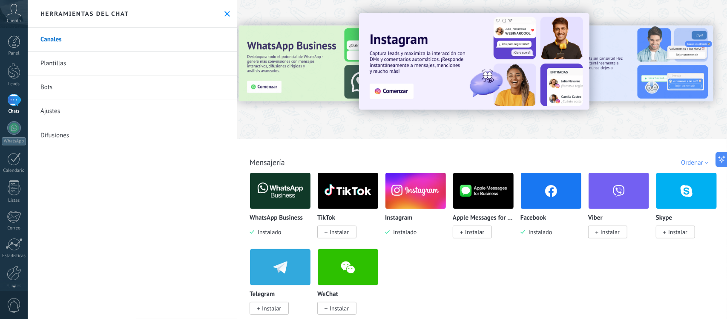
click at [416, 210] on div "Instagram Instalado" at bounding box center [415, 204] width 61 height 64
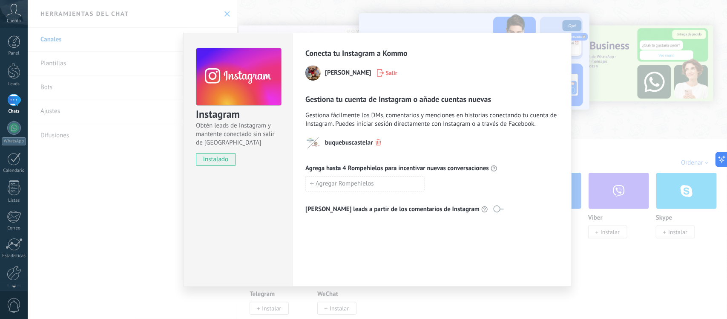
click at [153, 137] on div "Instagram Obtén leads de Instagram y mantente conectado sin salir de Kommo inst…" at bounding box center [378, 159] width 700 height 319
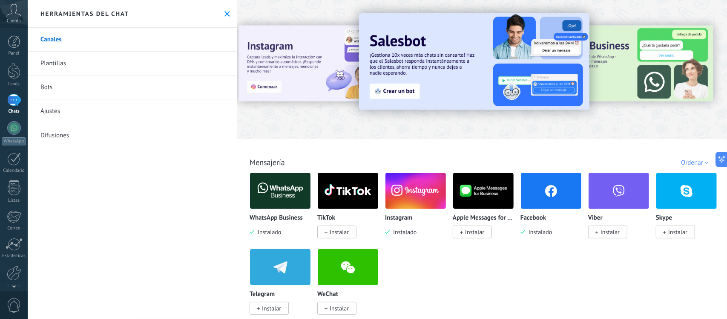
click at [14, 99] on div at bounding box center [14, 100] width 14 height 12
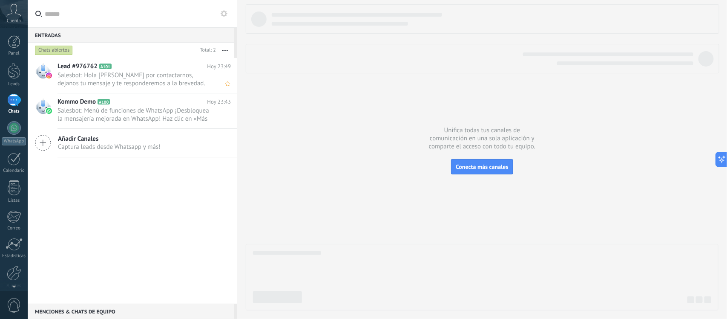
click at [145, 74] on span "Salesbot: Hola [PERSON_NAME] por contactarnos, dejanos tu mensaje y te responde…" at bounding box center [136, 79] width 157 height 16
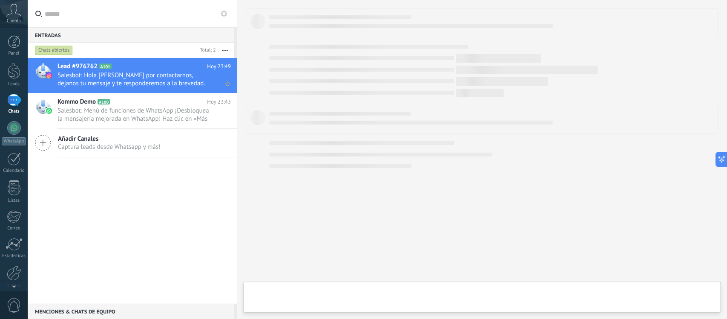
type textarea "**********"
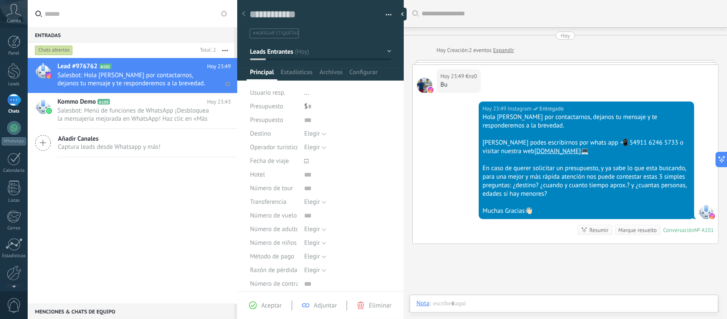
scroll to position [13, 0]
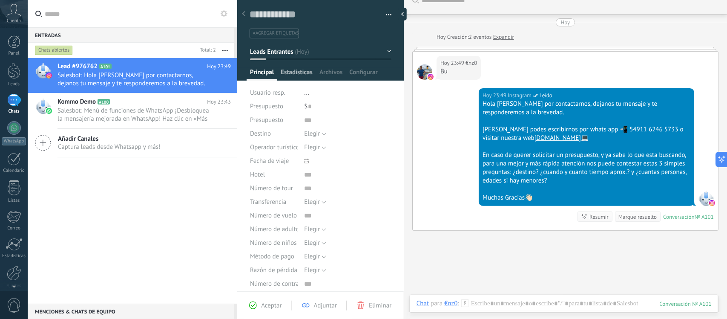
click at [307, 73] on span "Estadísticas" at bounding box center [297, 74] width 32 height 12
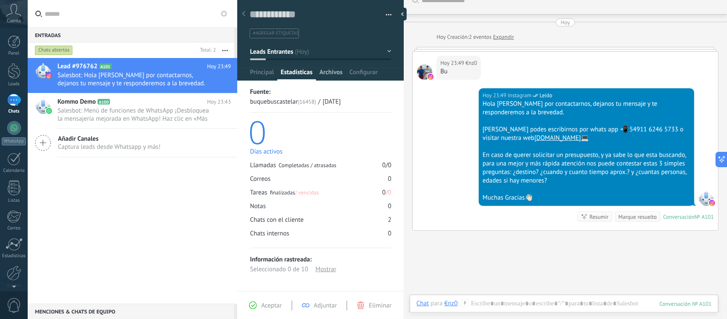
click at [330, 72] on span "Archivos" at bounding box center [331, 74] width 23 height 12
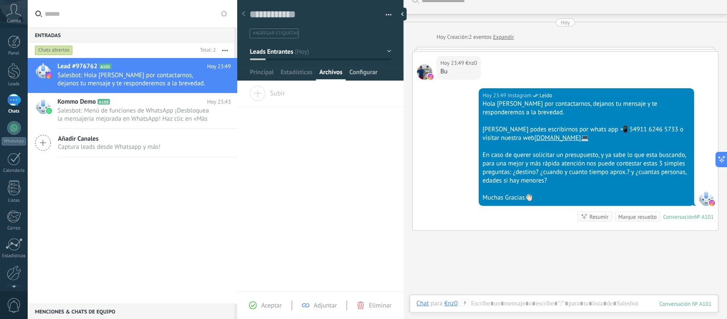
click at [359, 77] on span "Configurar" at bounding box center [363, 74] width 28 height 12
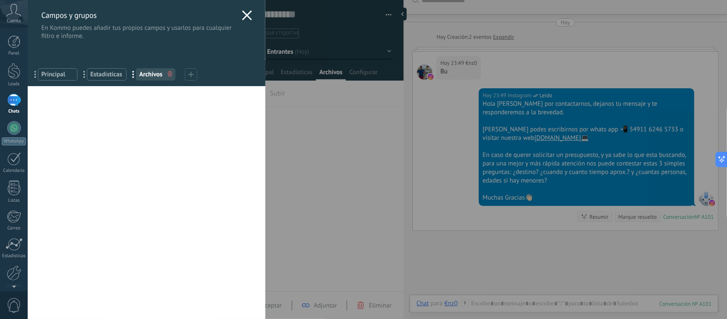
click at [246, 13] on use at bounding box center [247, 15] width 10 height 10
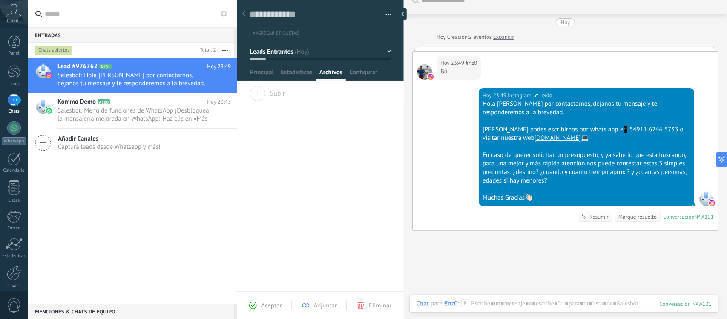
click at [245, 14] on div at bounding box center [244, 14] width 12 height 17
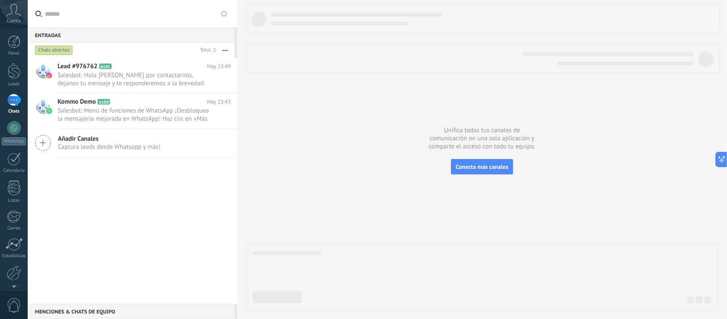
click at [223, 14] on icon at bounding box center [224, 13] width 7 height 7
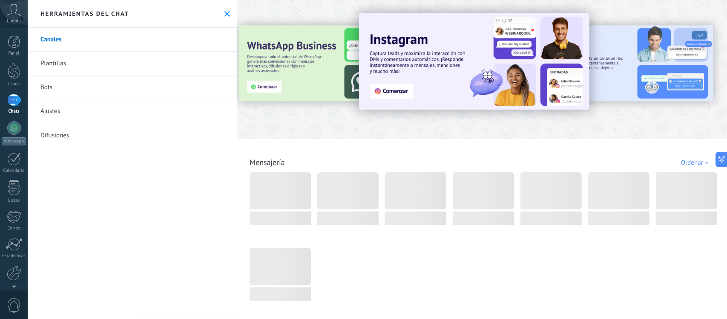
click at [171, 61] on link "Plantillas" at bounding box center [133, 64] width 210 height 24
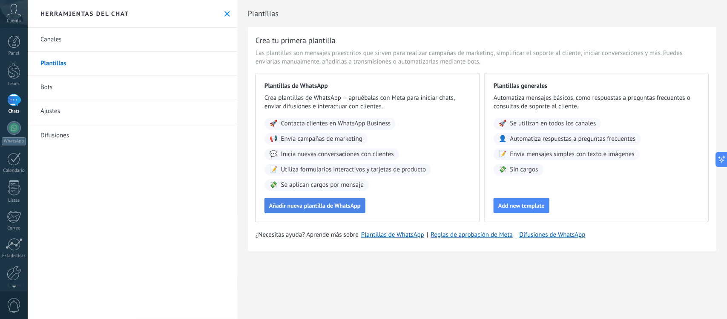
click at [308, 211] on button "Añadir nueva plantilla de WhatsApp" at bounding box center [315, 205] width 101 height 15
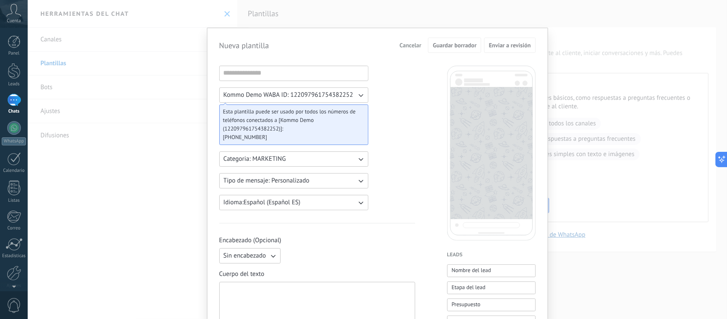
click at [149, 110] on div "Nueva plantilla Cancelar Guardar borrador Enviar a revisión Kommo Demo WABA ID:…" at bounding box center [378, 159] width 700 height 319
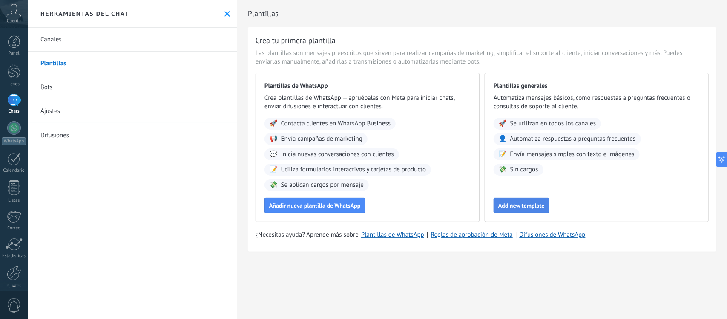
click at [503, 205] on span "Add new template" at bounding box center [522, 205] width 46 height 6
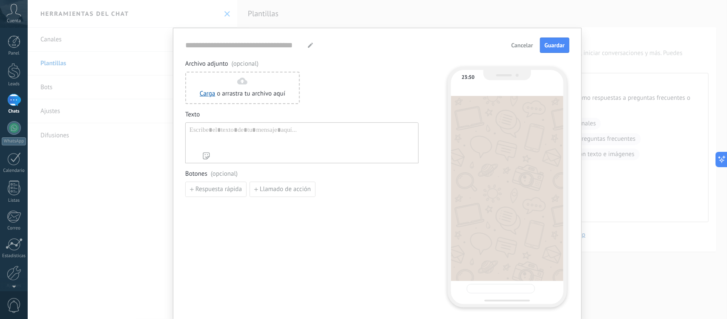
type input "**********"
click at [512, 40] on button "Cancelar" at bounding box center [522, 45] width 29 height 13
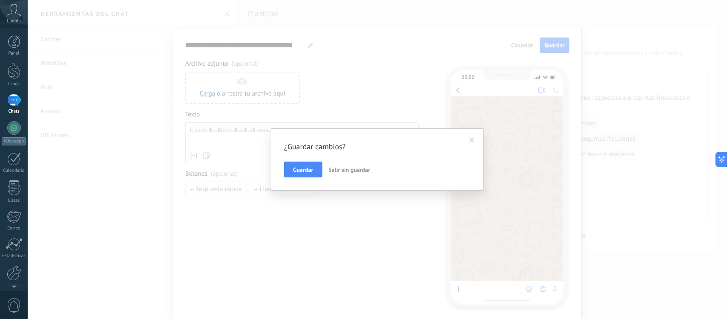
click at [335, 170] on span "Salir sin guardar" at bounding box center [350, 170] width 42 height 8
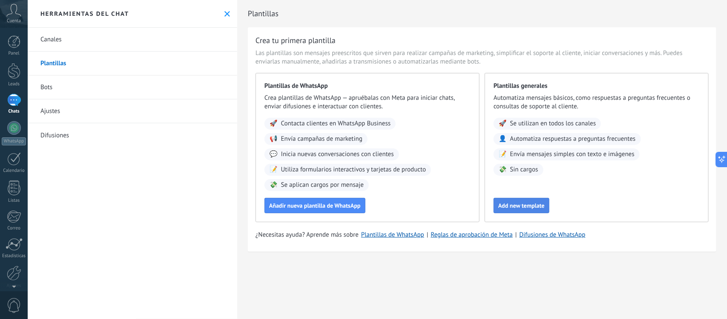
click at [535, 204] on span "Add new template" at bounding box center [522, 205] width 46 height 6
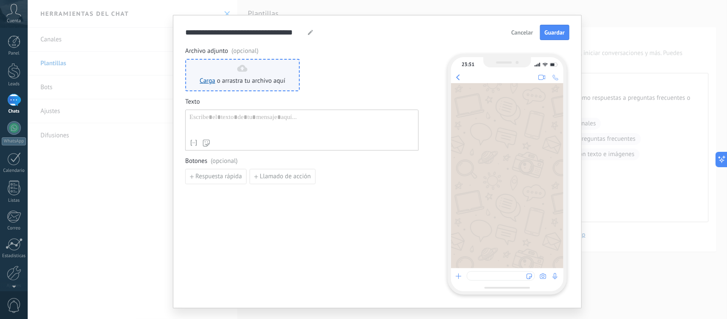
scroll to position [13, 0]
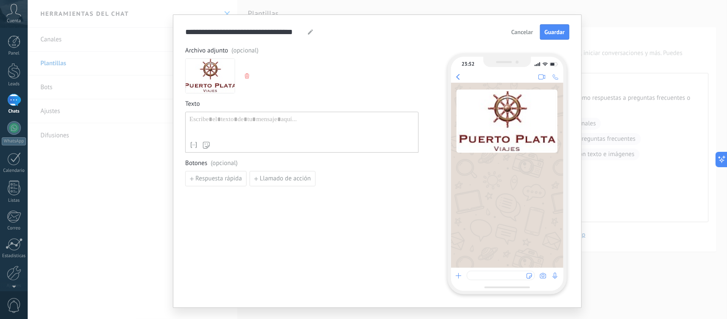
click at [257, 136] on div at bounding box center [302, 126] width 225 height 22
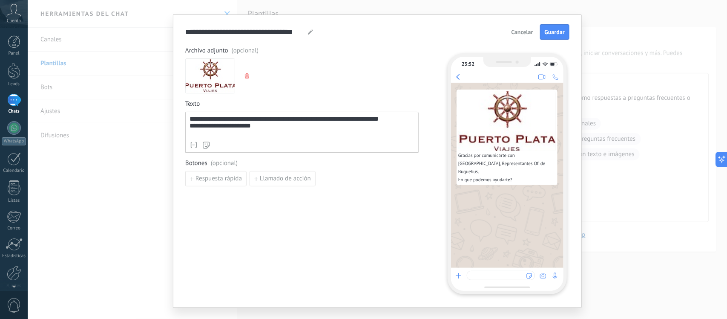
click at [300, 120] on div "**********" at bounding box center [302, 126] width 225 height 22
click at [188, 128] on div "**********" at bounding box center [302, 132] width 234 height 41
click at [190, 127] on div "**********" at bounding box center [302, 126] width 225 height 8
click at [269, 137] on div "**********" at bounding box center [302, 132] width 234 height 41
click at [270, 182] on span "Llamado de acción" at bounding box center [285, 179] width 51 height 6
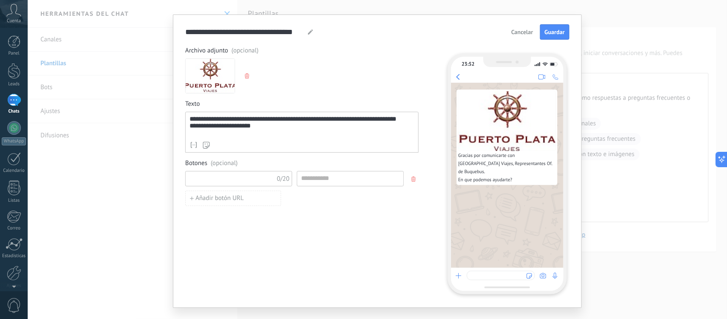
click at [270, 182] on input at bounding box center [231, 178] width 91 height 14
click at [354, 172] on input at bounding box center [350, 178] width 106 height 14
click at [412, 178] on icon "button" at bounding box center [414, 178] width 4 height 5
click at [222, 179] on span "Respuesta rápida" at bounding box center [219, 179] width 46 height 6
click at [222, 179] on input at bounding box center [231, 178] width 91 height 14
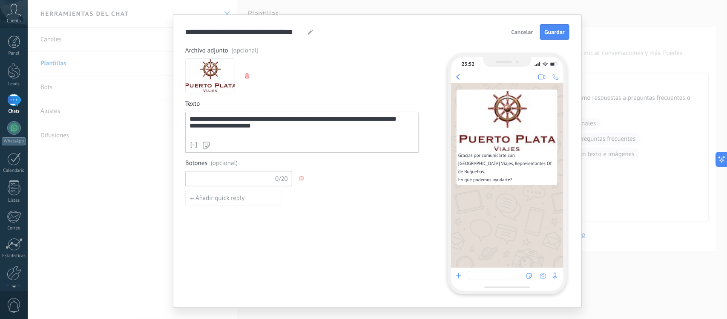
type input "*"
click at [229, 185] on input "**********" at bounding box center [230, 178] width 89 height 14
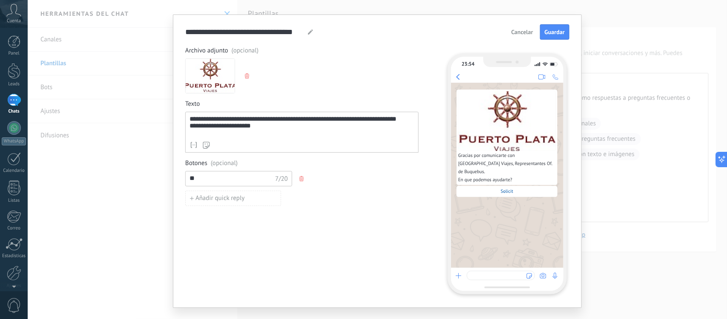
type input "*"
type input "**********"
click at [242, 192] on button "Añadir quick reply" at bounding box center [233, 197] width 96 height 15
click at [242, 192] on input at bounding box center [231, 198] width 91 height 14
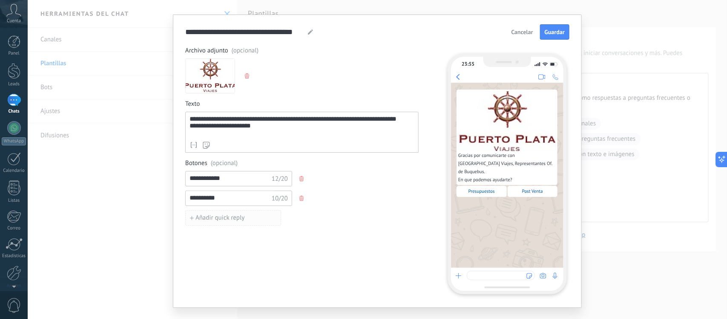
type input "**********"
click at [228, 222] on button "Añadir quick reply" at bounding box center [233, 217] width 96 height 15
click at [228, 222] on input at bounding box center [231, 218] width 91 height 14
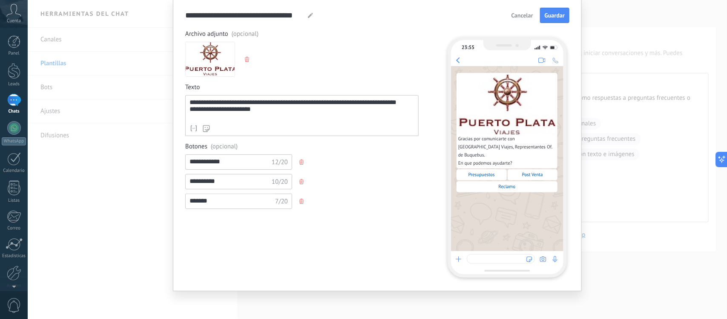
type input "*******"
click at [246, 167] on input "**********" at bounding box center [230, 162] width 89 height 14
type input "**********"
click at [557, 13] on span "Guardar" at bounding box center [555, 15] width 20 height 6
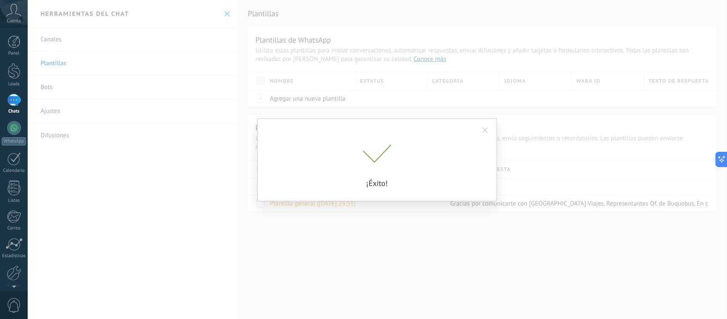
scroll to position [0, 0]
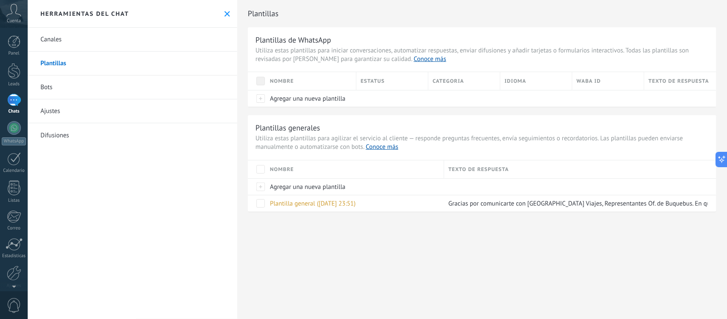
drag, startPoint x: 335, startPoint y: 202, endPoint x: 318, endPoint y: 232, distance: 34.4
click at [318, 232] on div "Plantillas Plantillas de WhatsApp Utiliza estas plantillas para iniciar convers…" at bounding box center [482, 159] width 490 height 319
click at [312, 206] on span "Plantilla general ([DATE] 23:51)" at bounding box center [313, 203] width 86 height 8
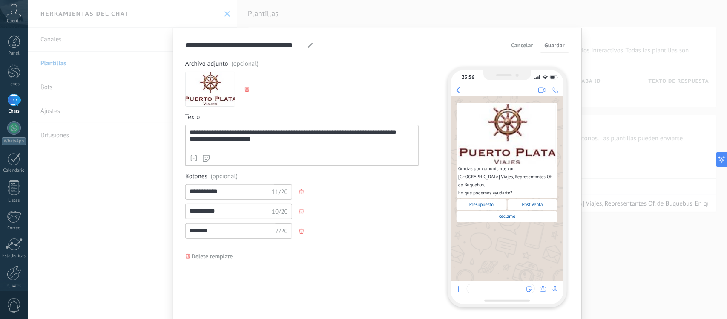
click at [525, 48] on span "Cancelar" at bounding box center [523, 45] width 22 height 6
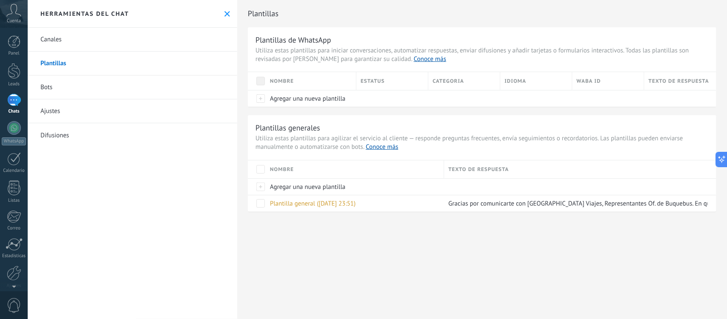
click at [87, 93] on link "Bots" at bounding box center [133, 87] width 210 height 24
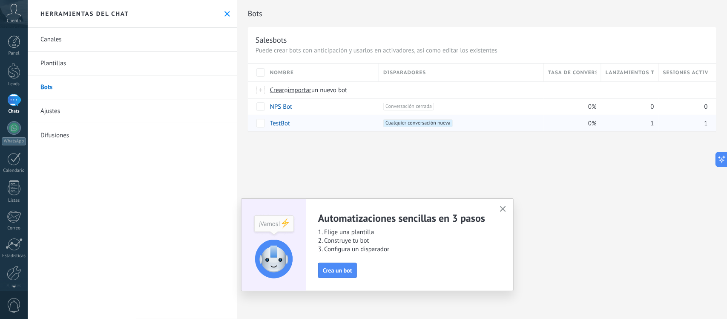
click at [468, 129] on div "+1 Cualquier conversación nueva +0" at bounding box center [459, 123] width 161 height 16
click at [274, 125] on link "TestBot" at bounding box center [280, 123] width 20 height 8
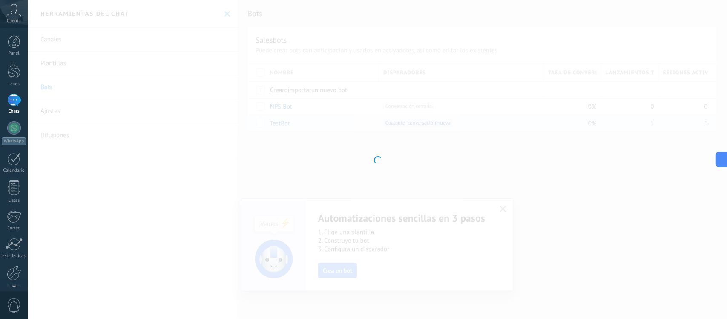
type input "*******"
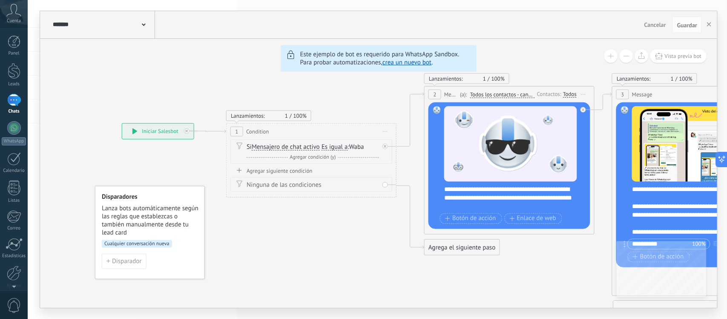
click at [661, 26] on span "Cancelar" at bounding box center [656, 25] width 22 height 8
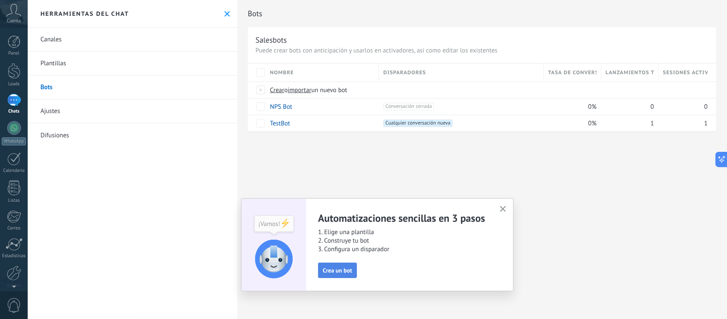
click at [329, 275] on button "Crea un bot" at bounding box center [337, 270] width 39 height 15
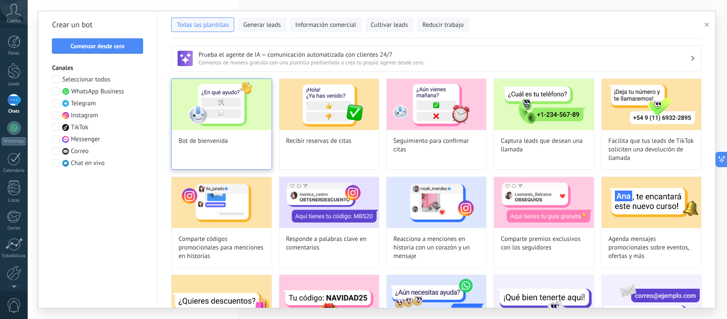
click at [253, 128] on img at bounding box center [222, 104] width 100 height 51
type input "**********"
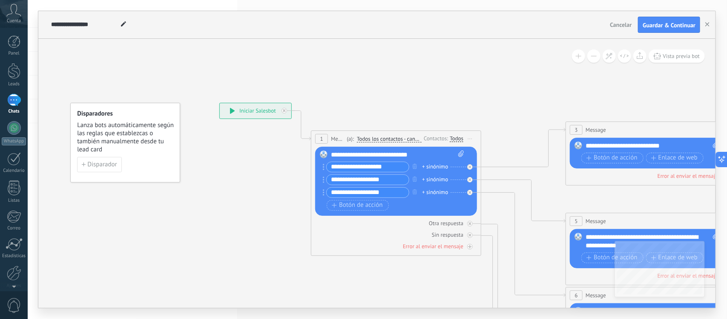
click at [400, 167] on input "**********" at bounding box center [368, 167] width 82 height 10
click at [398, 182] on input "**********" at bounding box center [368, 180] width 82 height 10
click at [403, 165] on input "**********" at bounding box center [368, 167] width 82 height 10
type input "*"
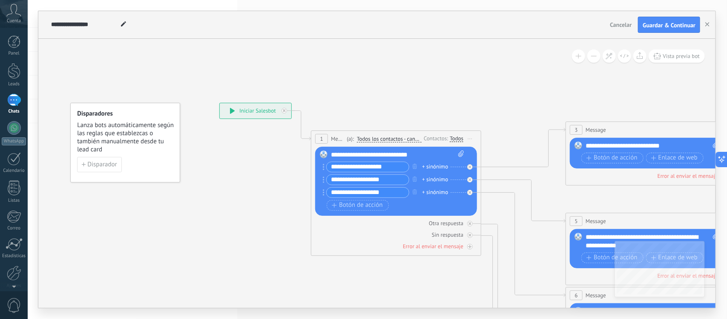
click at [403, 165] on input "**********" at bounding box center [368, 167] width 82 height 10
type input "**********"
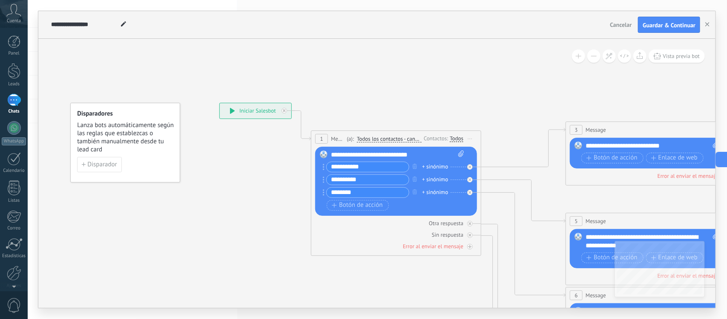
click at [376, 196] on input "********" at bounding box center [368, 193] width 82 height 10
type input "*"
type input "**********"
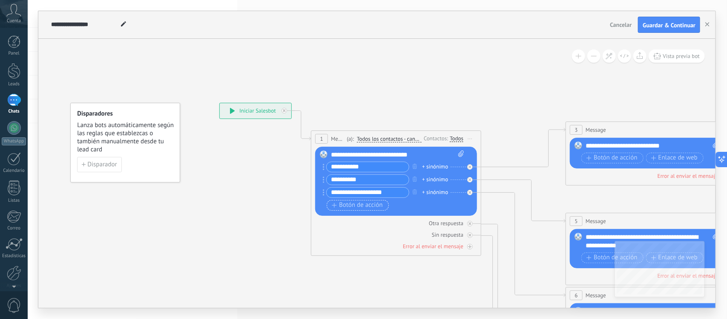
click at [372, 208] on span "Botón de acción" at bounding box center [357, 205] width 51 height 7
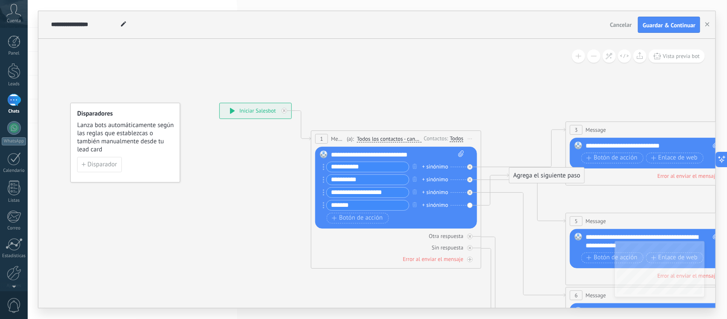
type input "*******"
click at [435, 167] on div "+ sinónimo" at bounding box center [435, 166] width 26 height 9
click at [445, 155] on div "**********" at bounding box center [397, 154] width 133 height 9
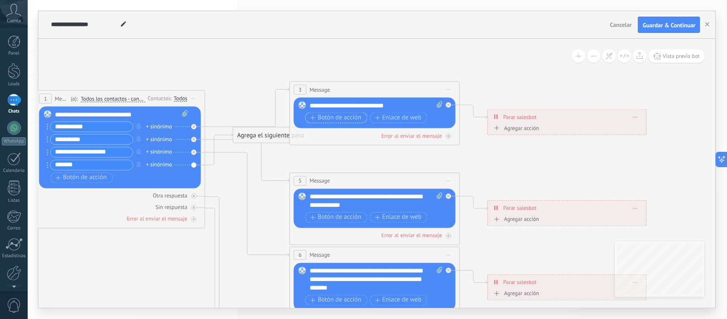
click at [350, 118] on span "Botón de acción" at bounding box center [336, 117] width 51 height 7
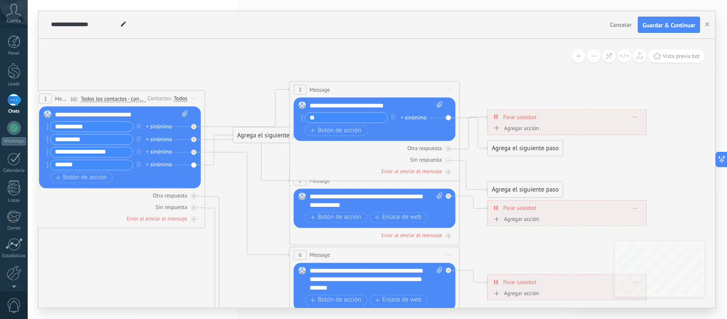
type input "*"
type input "**********"
click at [351, 128] on span "Botón de acción" at bounding box center [336, 130] width 51 height 7
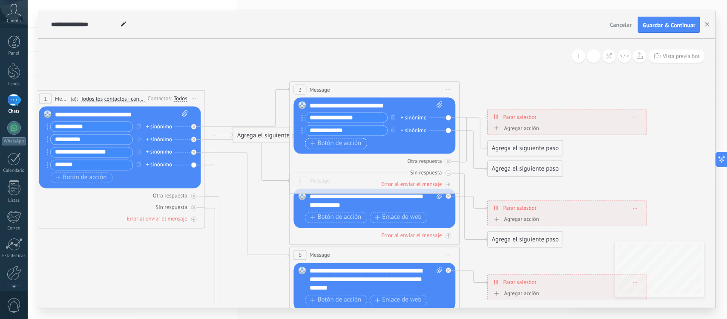
type input "**********"
click at [347, 141] on span "Botón de acción" at bounding box center [336, 143] width 51 height 7
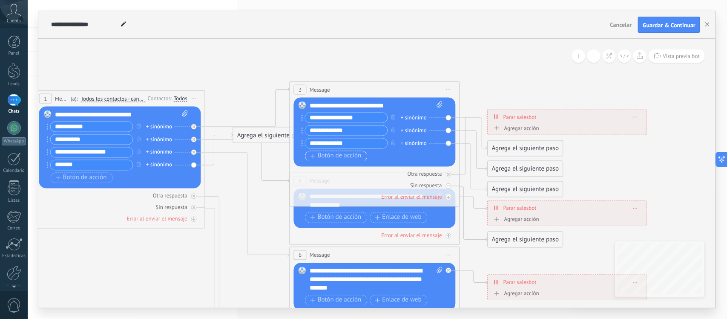
type input "**********"
click at [342, 156] on span "Botón de acción" at bounding box center [336, 156] width 51 height 7
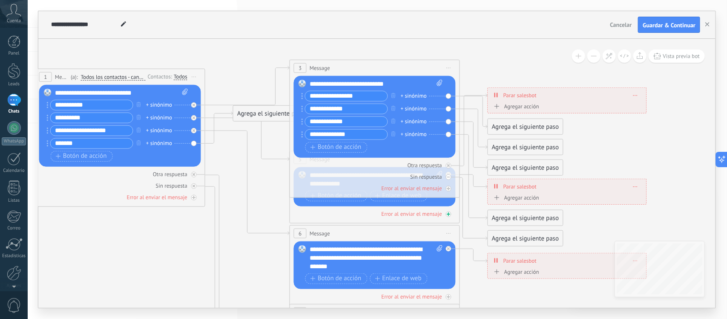
type input "**********"
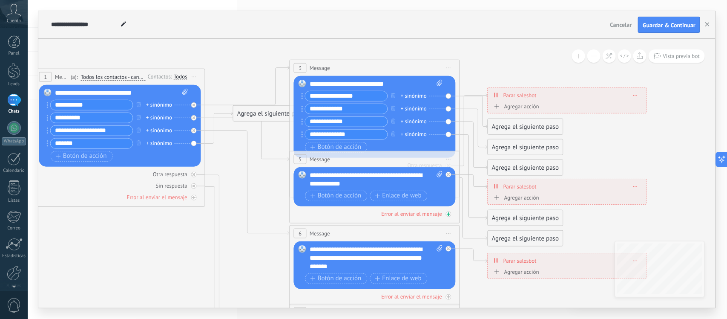
click at [344, 215] on div "Error al enviar el mensaje" at bounding box center [375, 214] width 162 height 8
click at [275, 173] on icon at bounding box center [394, 258] width 1328 height 861
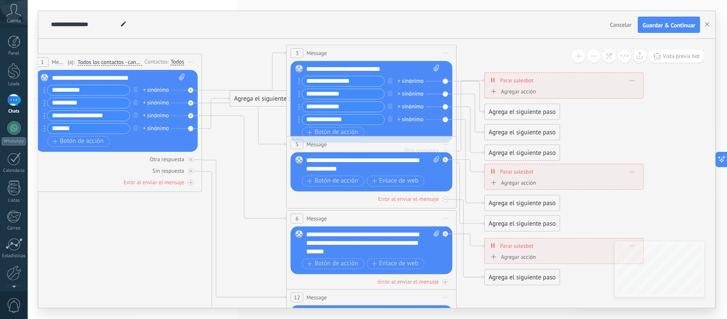
click at [369, 158] on div "**********" at bounding box center [373, 164] width 133 height 17
click at [378, 163] on div "**********" at bounding box center [373, 164] width 133 height 17
click at [348, 224] on div "6 Message ******* (a): Todos los contactos - canales seleccionados Todos los co…" at bounding box center [372, 219] width 170 height 16
click at [343, 242] on div "**********" at bounding box center [373, 243] width 133 height 26
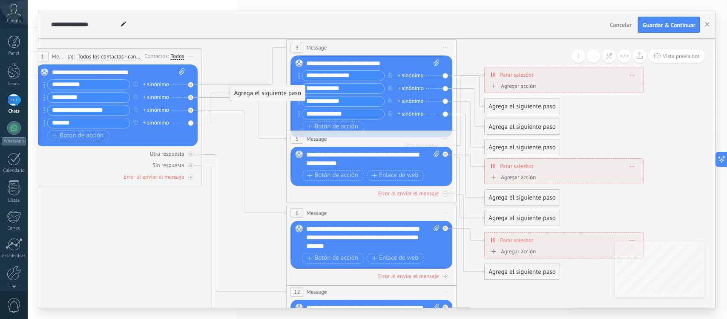
click at [261, 89] on div "Agrega el siguiente paso" at bounding box center [268, 93] width 75 height 14
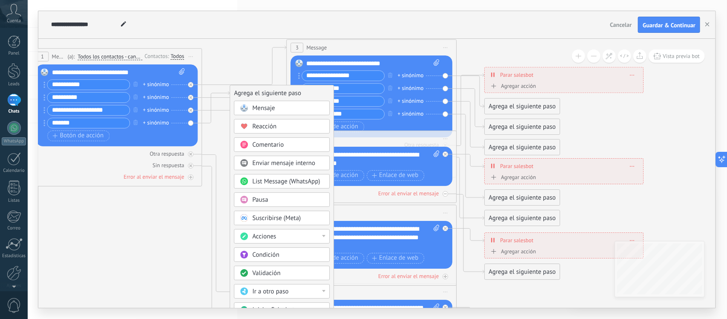
click at [271, 109] on span "Mensaje" at bounding box center [264, 108] width 23 height 8
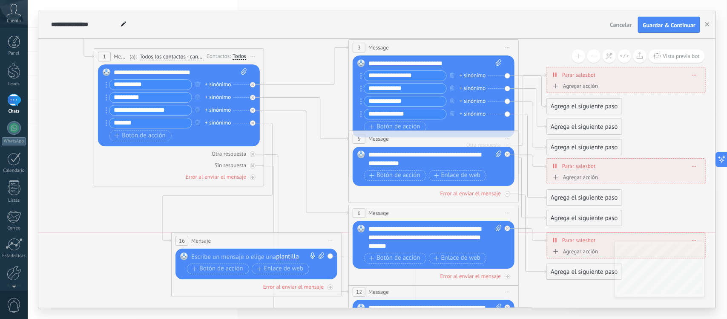
drag, startPoint x: 364, startPoint y: 94, endPoint x: 244, endPoint y: 237, distance: 187.5
click at [244, 237] on div "16 Mensaje ******* (a): Todos los contactos - canales seleccionados Todos los c…" at bounding box center [257, 241] width 170 height 16
click at [243, 256] on div at bounding box center [254, 256] width 127 height 9
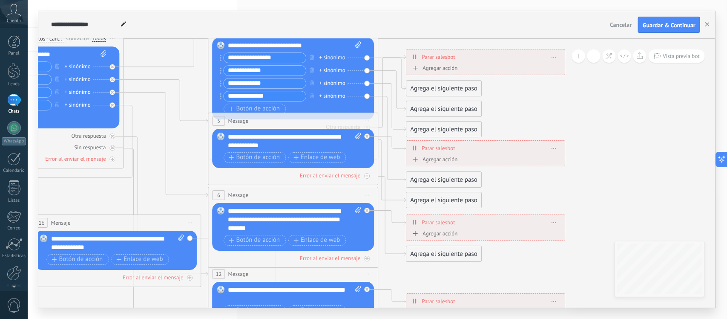
click at [435, 91] on div "Agrega el siguiente paso" at bounding box center [444, 88] width 75 height 14
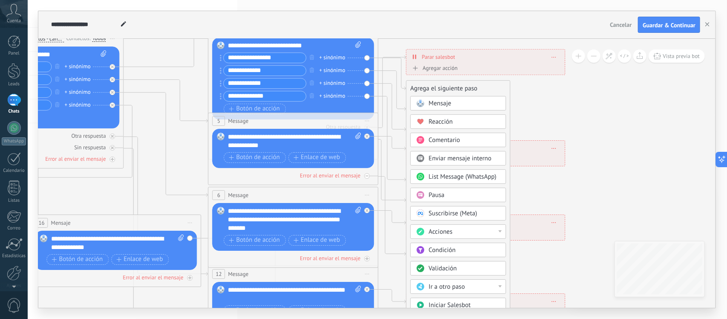
click at [450, 175] on span "List Message (WhatsApp)" at bounding box center [463, 177] width 68 height 8
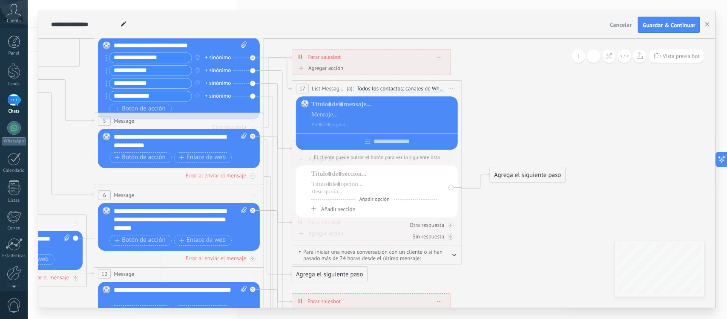
click at [367, 88] on span "Todos los contactos: canales de WhatsApp seleccionados" at bounding box center [400, 88] width 87 height 7
click at [367, 88] on button "Todos los contactos: canales de WhatsApp seleccionados" at bounding box center [418, 88] width 130 height 15
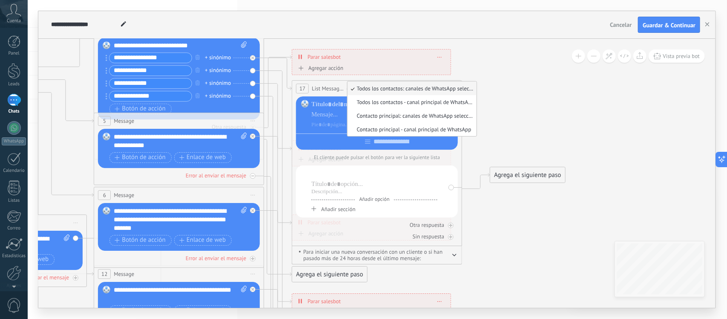
click at [401, 178] on div at bounding box center [375, 174] width 126 height 9
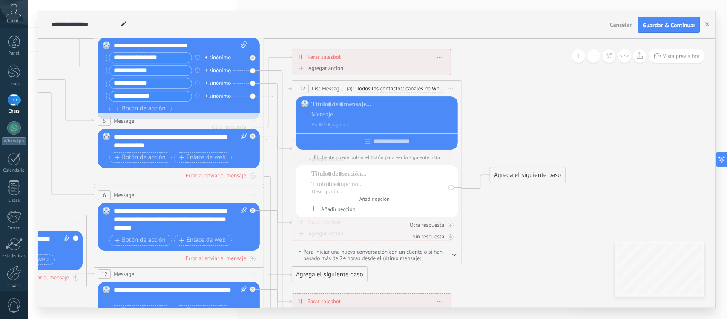
click at [458, 259] on div "Para iniciar una nueva conversación con un cliente o si han pasado más de 24 ho…" at bounding box center [377, 255] width 170 height 18
click at [455, 256] on icon "button" at bounding box center [454, 255] width 3 height 2
click at [455, 257] on button "button" at bounding box center [455, 254] width 4 height 6
click at [306, 86] on div "17" at bounding box center [302, 89] width 13 height 10
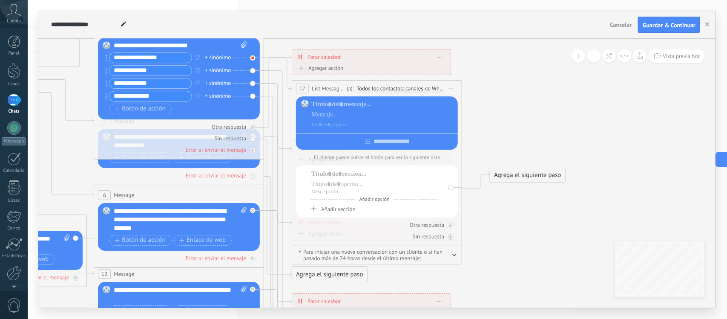
click at [349, 121] on div at bounding box center [384, 125] width 144 height 9
click at [251, 59] on div "Reemplazar Quitar Convertir a mensaje de voz Arrastre la imagen aquí para adjun…" at bounding box center [179, 79] width 162 height 82
click at [255, 58] on div "Reemplazar Quitar Convertir a mensaje de voz Arrastre la imagen aquí para adjun…" at bounding box center [179, 79] width 162 height 82
click at [254, 58] on div "Reemplazar Quitar Convertir a mensaje de voz Arrastre la imagen aquí para adjun…" at bounding box center [179, 79] width 162 height 82
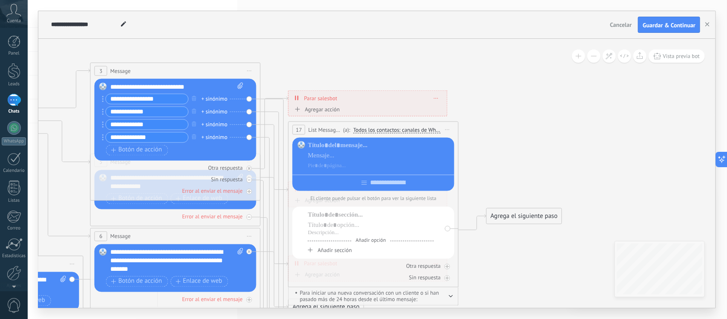
click at [250, 100] on div "Reemplazar Quitar Convertir a mensaje de voz Arrastre la imagen aquí para adjun…" at bounding box center [176, 119] width 162 height 82
click at [320, 161] on div at bounding box center [380, 155] width 144 height 29
click at [419, 158] on div at bounding box center [380, 155] width 144 height 9
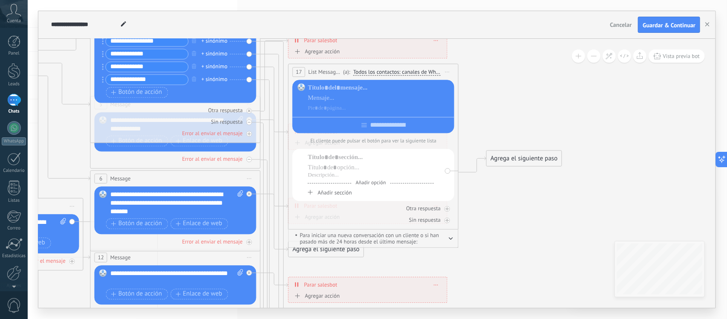
click at [419, 241] on span "Para iniciar una nueva conversación con un cliente o si han pasado más de 24 ho…" at bounding box center [373, 238] width 155 height 13
drag, startPoint x: 315, startPoint y: 88, endPoint x: 301, endPoint y: 144, distance: 57.4
click at [301, 144] on div "El cliente puede pulsar el botón para ver la siguiente lista Añadir opción Añad…" at bounding box center [374, 140] width 162 height 121
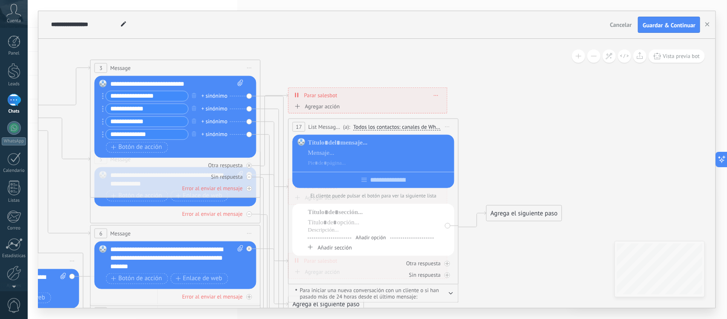
click at [254, 96] on div "Reemplazar Quitar Convertir a mensaje de voz Arrastre la imagen aquí para adjun…" at bounding box center [176, 117] width 162 height 82
click at [250, 96] on div "Reemplazar Quitar Convertir a mensaje de voz Arrastre la imagen aquí para adjun…" at bounding box center [176, 117] width 162 height 82
click at [216, 98] on div "+ sinónimo" at bounding box center [215, 96] width 26 height 9
click at [216, 98] on input "text" at bounding box center [225, 96] width 43 height 6
click at [253, 111] on div "Reemplazar Quitar Convertir a mensaje de voz Arrastre la imagen aquí para adjun…" at bounding box center [176, 117] width 162 height 82
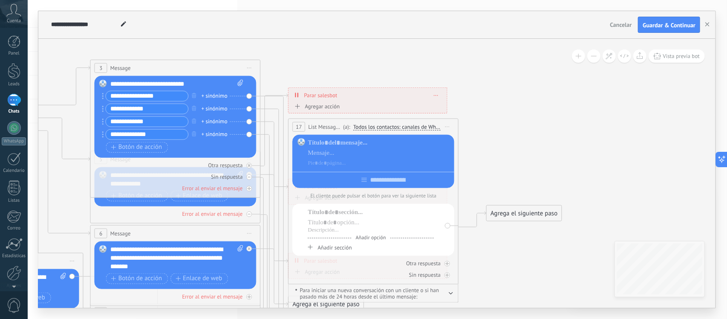
click at [248, 107] on div "Reemplazar Quitar Convertir a mensaje de voz Arrastre la imagen aquí para adjun…" at bounding box center [176, 117] width 162 height 82
click at [248, 111] on div "Reemplazar Quitar Convertir a mensaje de voz Arrastre la imagen aquí para adjun…" at bounding box center [176, 117] width 162 height 82
click at [325, 95] on span "Parar salesbot" at bounding box center [320, 95] width 33 height 8
click at [299, 127] on span "17" at bounding box center [299, 126] width 6 height 7
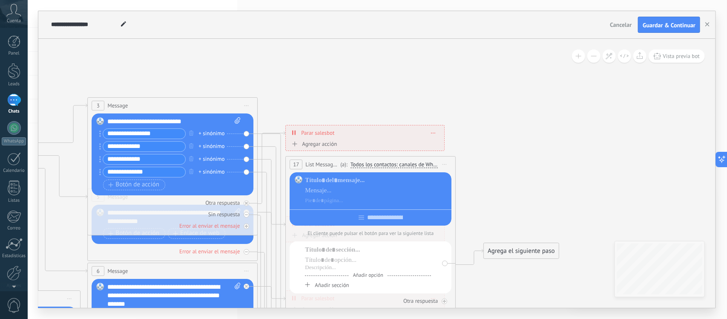
click at [305, 77] on icon at bounding box center [192, 306] width 1328 height 882
click at [301, 78] on icon at bounding box center [192, 306] width 1328 height 882
click at [141, 126] on div "**********" at bounding box center [173, 121] width 133 height 9
click at [123, 249] on div "Error al enviar el mensaje" at bounding box center [173, 251] width 162 height 8
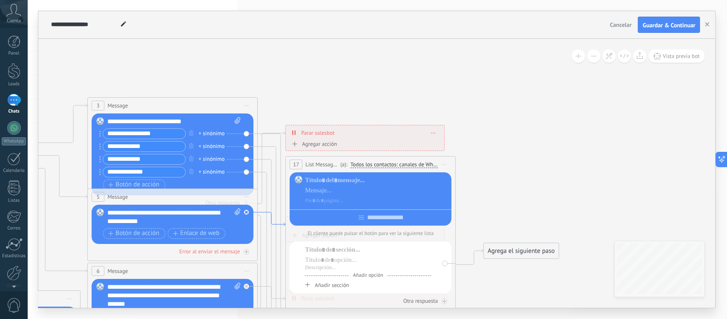
click at [269, 214] on icon at bounding box center [272, 219] width 28 height 14
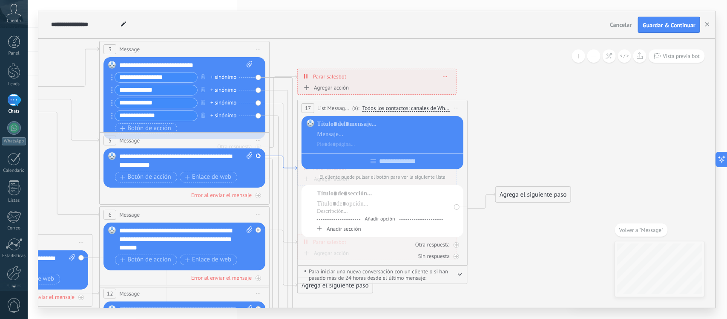
click at [278, 156] on icon at bounding box center [284, 163] width 28 height 14
click at [260, 156] on div at bounding box center [259, 156] width 6 height 6
click at [260, 156] on div "Reemplazar Quitar Convertir a mensaje de voz Arrastre la imagen aquí para adjun…" at bounding box center [185, 167] width 162 height 39
click at [257, 157] on div "Reemplazar Quitar Convertir a mensaje de voz Arrastre la imagen aquí para adjun…" at bounding box center [185, 167] width 162 height 39
click at [283, 160] on icon at bounding box center [284, 314] width 28 height 316
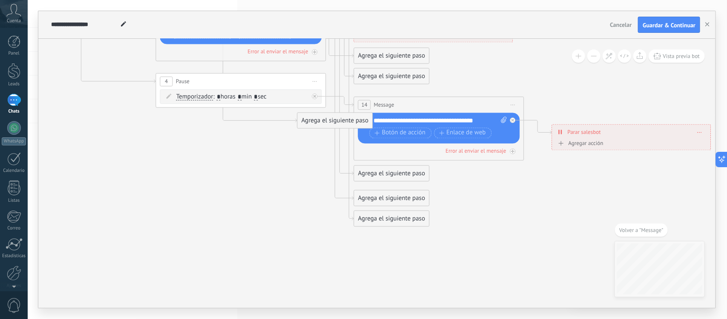
drag, startPoint x: 283, startPoint y: 160, endPoint x: 222, endPoint y: 171, distance: 61.9
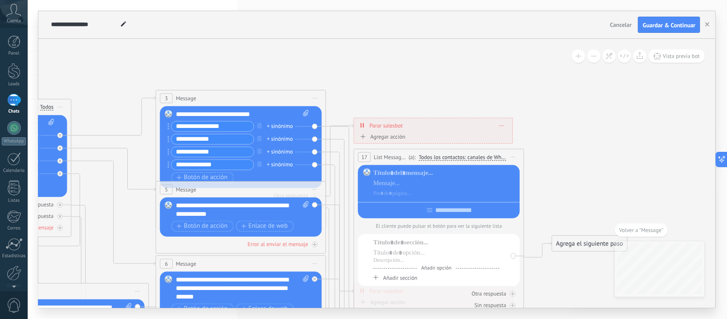
click at [314, 208] on div "Reemplazar Quitar Convertir a mensaje de voz Arrastre la imagen aquí para adjun…" at bounding box center [241, 216] width 162 height 39
click at [437, 214] on div at bounding box center [439, 208] width 162 height 13
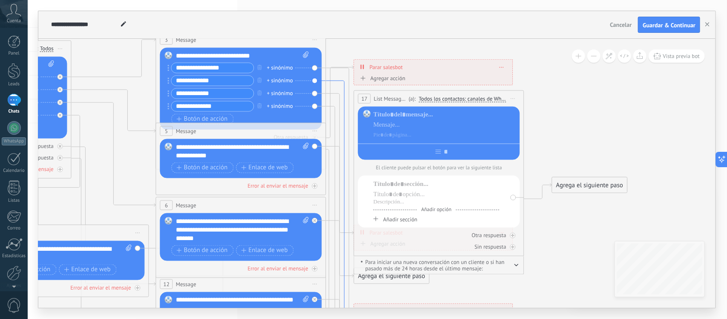
click at [346, 82] on icon at bounding box center [340, 223] width 28 height 284
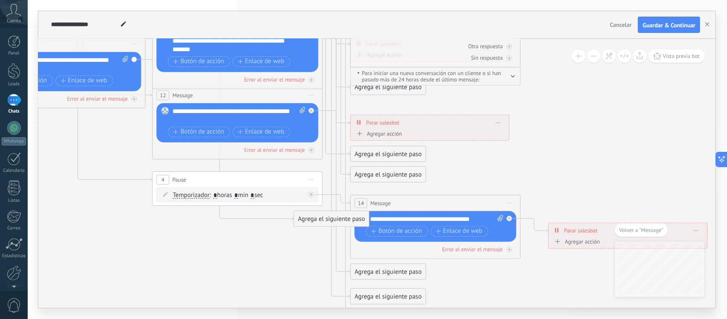
click at [373, 269] on div "Agrega el siguiente paso" at bounding box center [388, 272] width 75 height 14
click at [372, 289] on span at bounding box center [365, 286] width 17 height 7
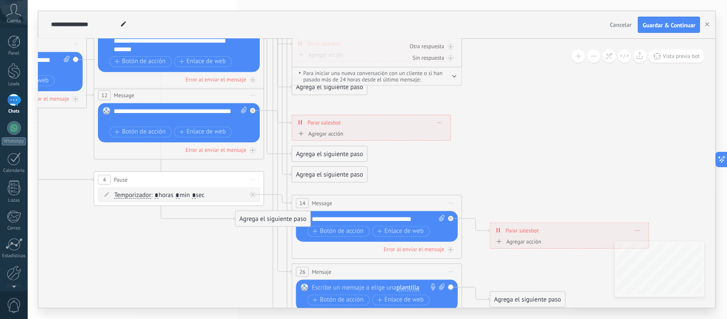
click at [372, 289] on div at bounding box center [375, 287] width 127 height 9
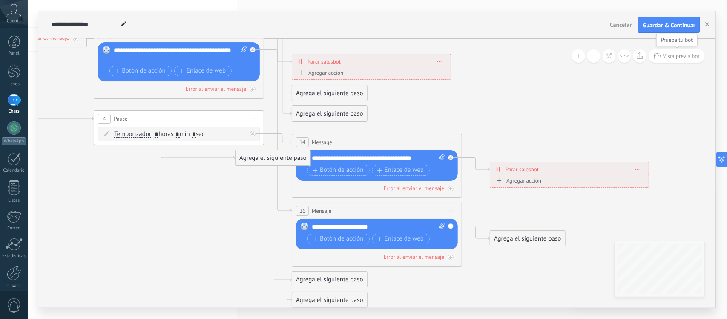
click at [665, 54] on span "Vista previa bot" at bounding box center [682, 55] width 37 height 7
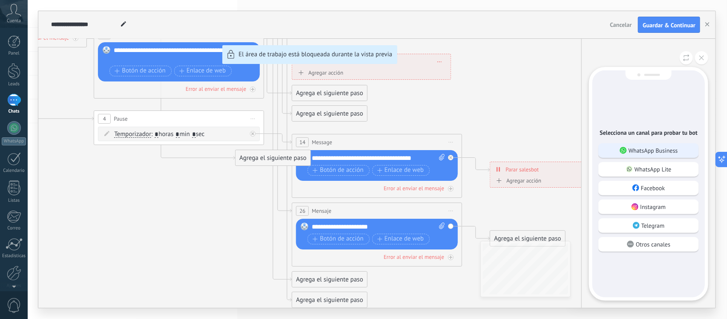
click at [642, 154] on p "WhatsApp Business" at bounding box center [653, 151] width 49 height 8
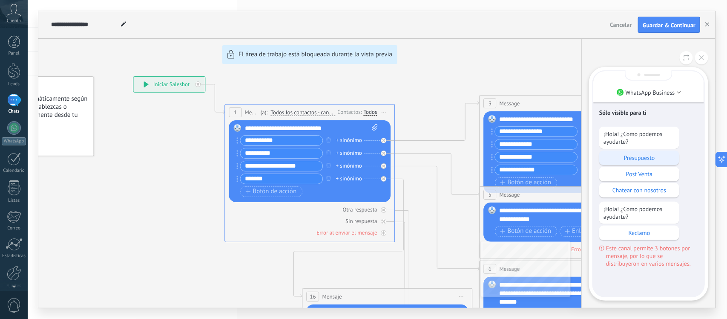
click at [652, 159] on p "Presupuesto" at bounding box center [640, 158] width 72 height 8
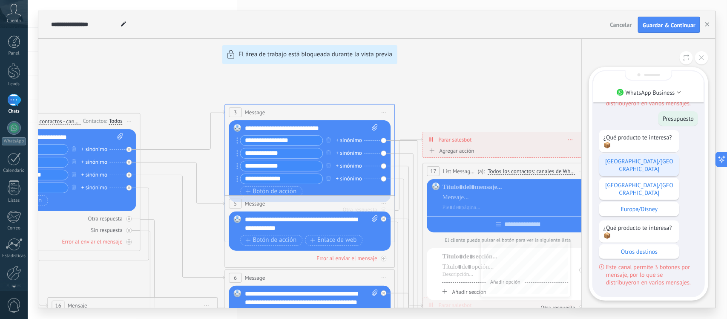
click at [636, 173] on p "[GEOGRAPHIC_DATA]/[GEOGRAPHIC_DATA]" at bounding box center [640, 164] width 72 height 15
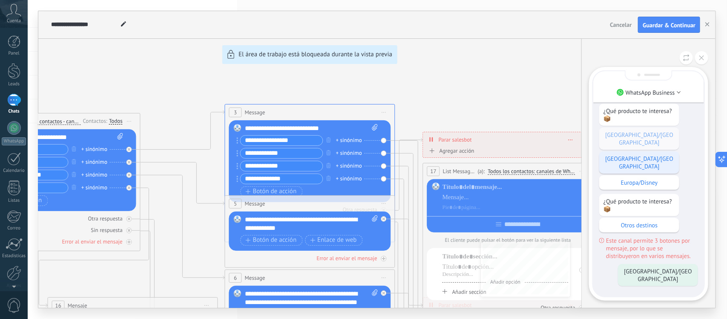
click at [655, 169] on div "[GEOGRAPHIC_DATA]/[GEOGRAPHIC_DATA]" at bounding box center [640, 162] width 80 height 22
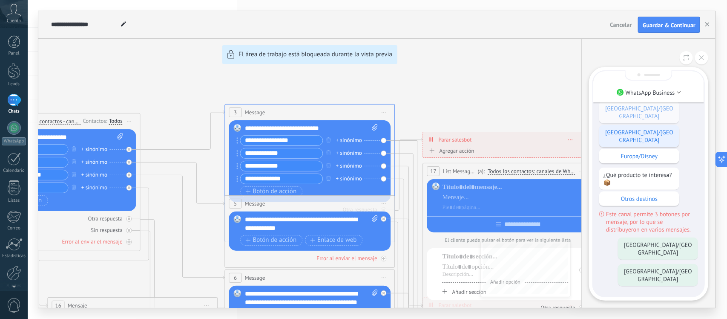
click at [655, 160] on p "Europa/Disney" at bounding box center [640, 156] width 72 height 8
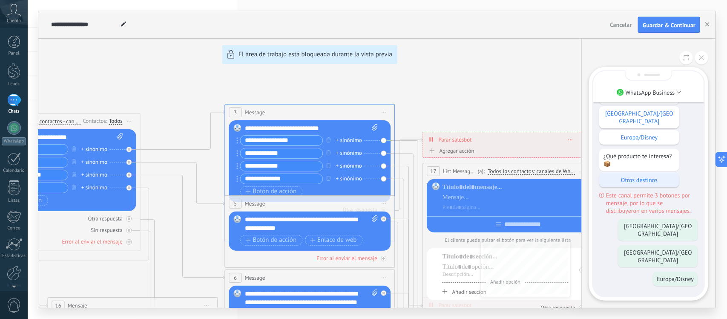
click at [629, 184] on p "Otros destinos" at bounding box center [640, 180] width 72 height 8
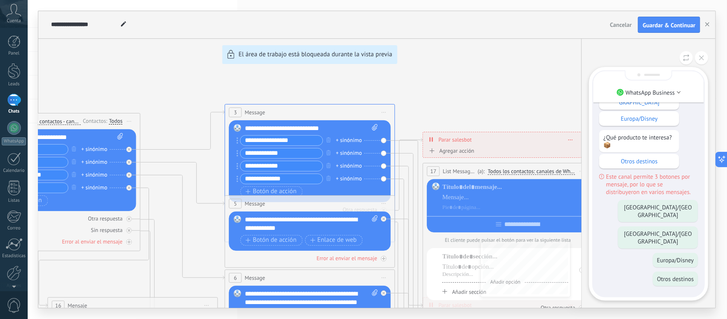
click at [431, 98] on div "**********" at bounding box center [377, 159] width 678 height 297
click at [704, 63] on button at bounding box center [702, 57] width 13 height 13
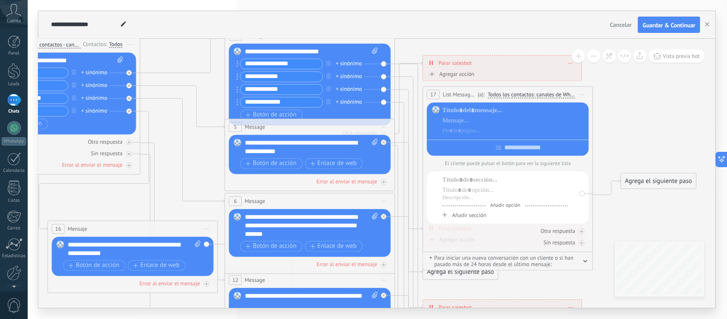
click at [455, 64] on span "Parar salesbot" at bounding box center [455, 63] width 33 height 8
click at [451, 77] on div "Agregar acción" at bounding box center [450, 74] width 47 height 6
click at [451, 77] on button "Conversación marcada como cerrada" at bounding box center [476, 74] width 107 height 15
click at [459, 93] on span "Iniciar Salesbot" at bounding box center [475, 89] width 103 height 8
click at [520, 73] on div "Iniciar Salesbot Conversación marcada como cerrada Iniciar Salesbot Iniciar Sal…" at bounding box center [502, 77] width 151 height 14
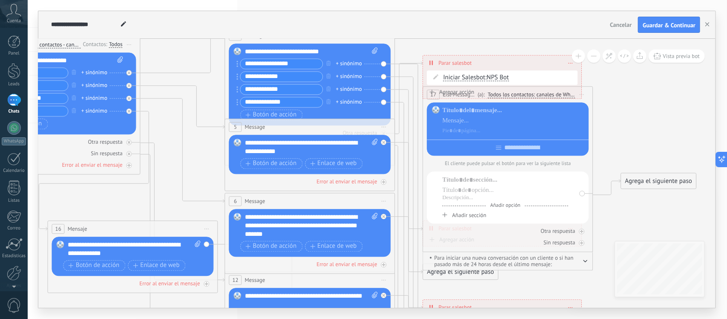
click at [606, 98] on icon at bounding box center [329, 280] width 1328 height 971
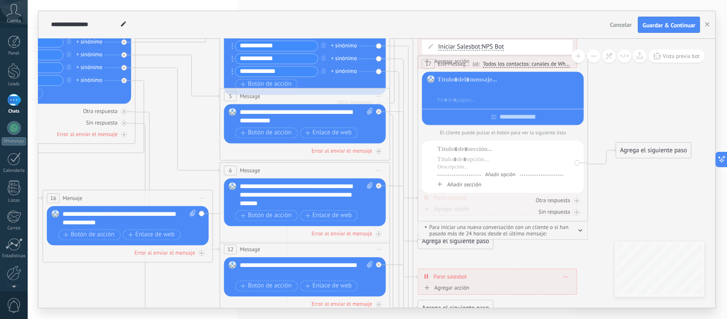
click at [548, 94] on div at bounding box center [510, 90] width 144 height 9
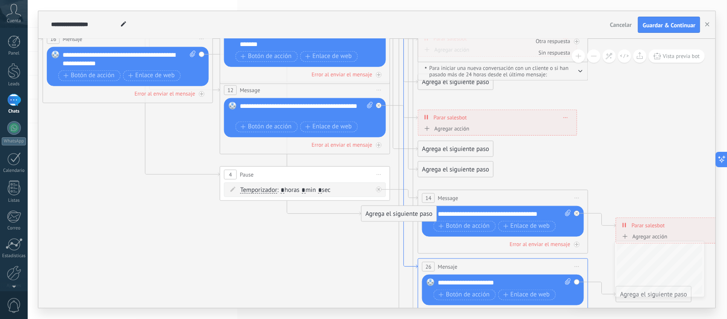
click at [408, 264] on icon at bounding box center [404, 110] width 28 height 316
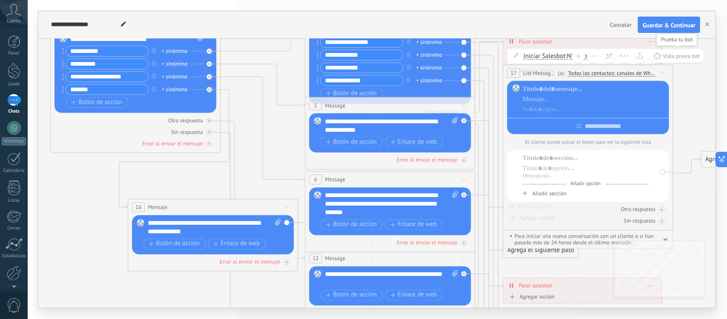
click at [689, 52] on span "Vista previa bot" at bounding box center [682, 55] width 37 height 7
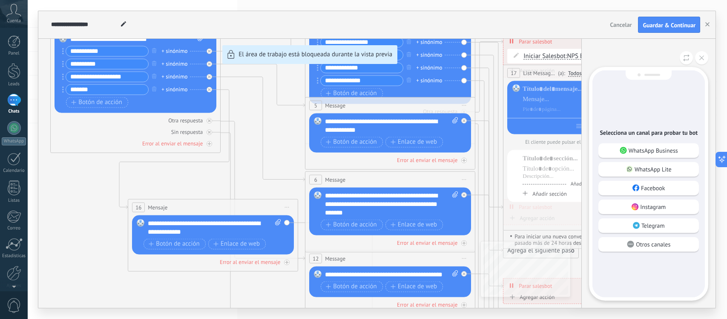
click at [637, 167] on p "WhatsApp Lite" at bounding box center [653, 169] width 37 height 8
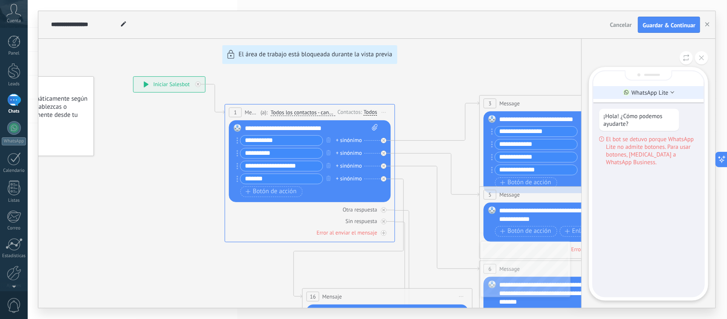
click at [654, 87] on li "WhatsApp Lite" at bounding box center [649, 92] width 111 height 13
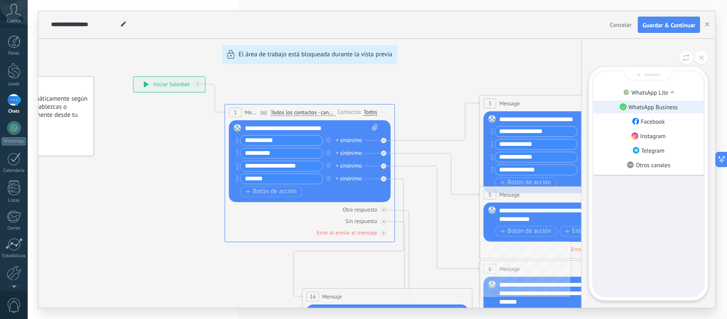
click at [641, 105] on p "WhatsApp Business" at bounding box center [653, 107] width 49 height 8
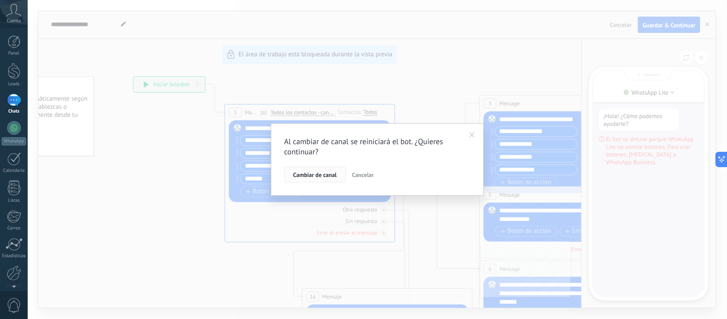
click at [314, 173] on span "Cambiar de canal" at bounding box center [314, 175] width 43 height 6
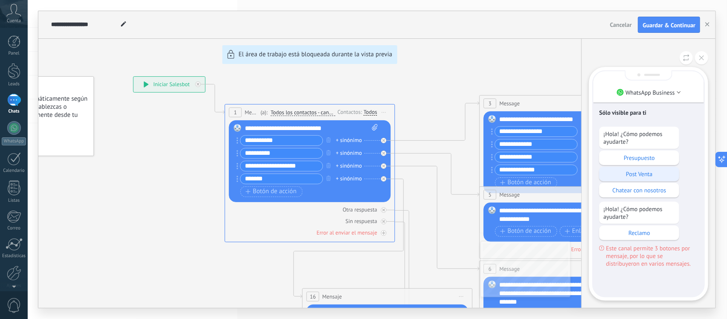
click at [659, 177] on div "Post Venta" at bounding box center [640, 174] width 80 height 14
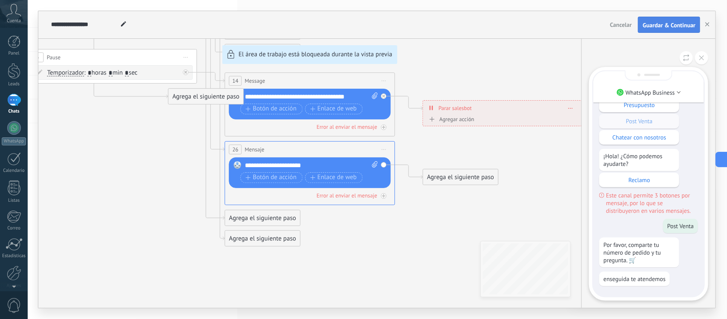
click at [660, 29] on button "Guardar & Continuar" at bounding box center [669, 25] width 62 height 16
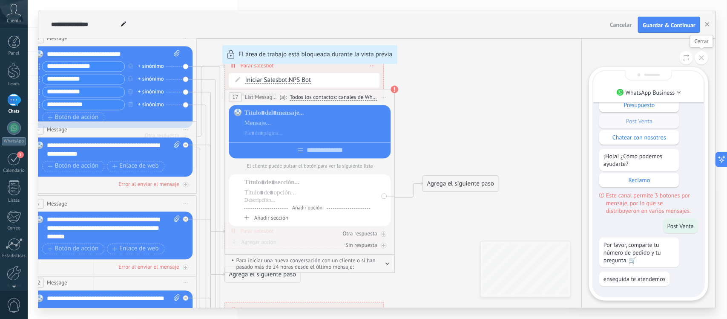
click at [701, 55] on button at bounding box center [702, 57] width 13 height 13
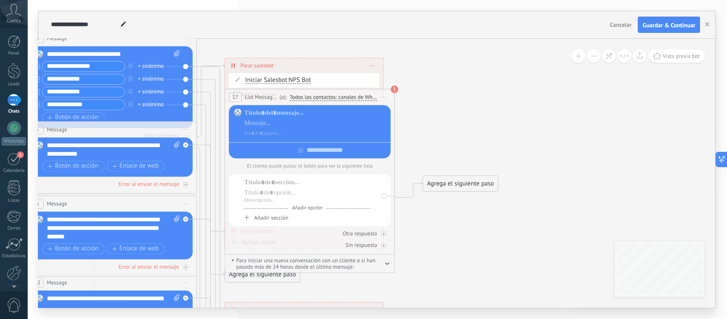
click at [676, 30] on button "Guardar & Continuar" at bounding box center [669, 25] width 62 height 16
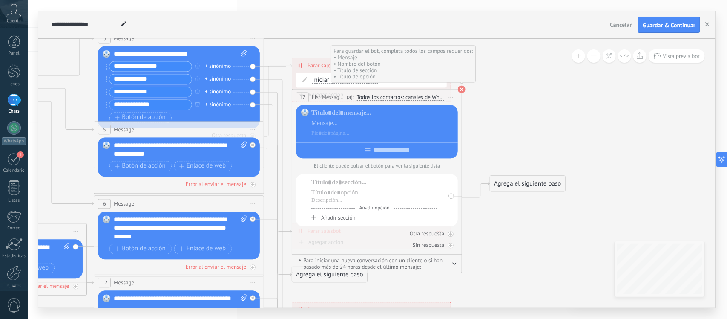
click at [459, 90] on use at bounding box center [462, 89] width 8 height 8
click at [466, 96] on icon at bounding box center [198, 283] width 1328 height 971
click at [455, 92] on span "Iniciar vista previa aquí Cambiar nombre Duplicar Borrar" at bounding box center [451, 97] width 14 height 12
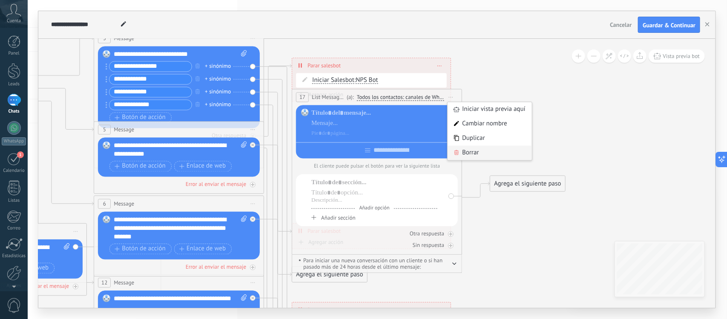
click at [466, 154] on div "Borrar" at bounding box center [490, 152] width 84 height 14
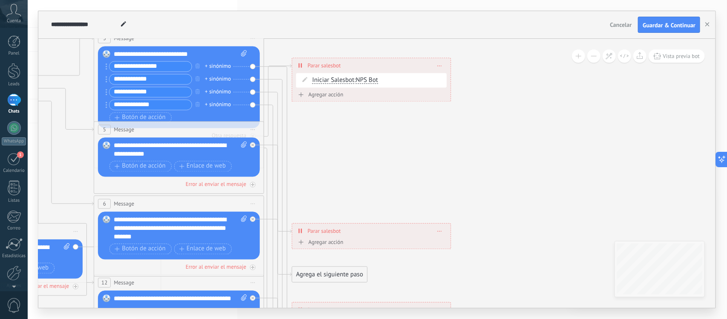
click at [441, 65] on span at bounding box center [440, 65] width 4 height 5
click at [443, 77] on icon at bounding box center [445, 77] width 5 height 5
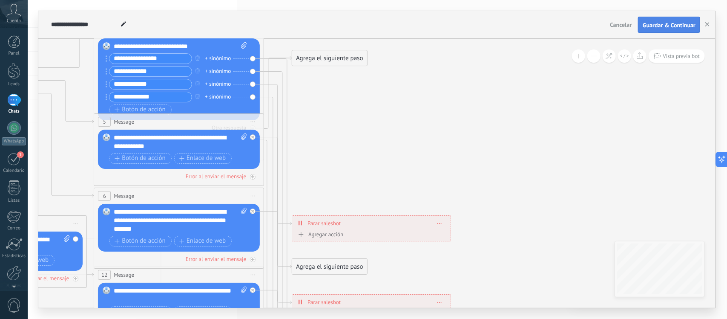
click at [654, 32] on button "Guardar & Continuar" at bounding box center [669, 25] width 62 height 16
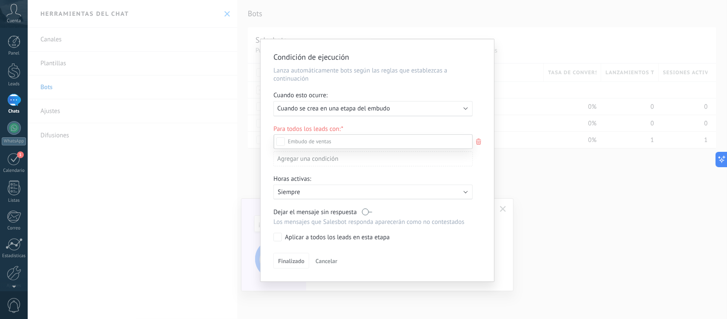
click at [455, 107] on div at bounding box center [378, 159] width 700 height 319
click at [455, 107] on div "Ejecutar: Cuando se crea en una etapa del embudo" at bounding box center [369, 108] width 185 height 8
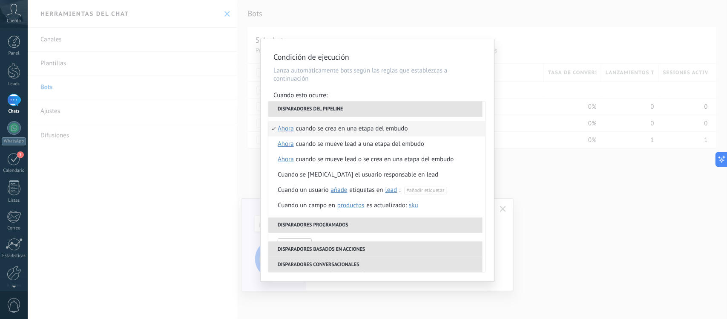
click at [455, 107] on li "Disparadores del pipeline" at bounding box center [375, 108] width 214 height 15
click at [465, 81] on p "Lanza automáticamente bots según las reglas que establezcas a continuación" at bounding box center [378, 74] width 208 height 16
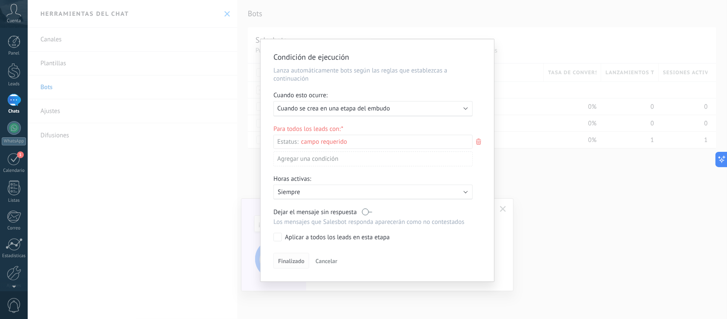
click at [283, 263] on span "Finalizado" at bounding box center [291, 261] width 26 height 6
click at [288, 258] on span "Finalizado" at bounding box center [291, 261] width 26 height 6
click at [301, 261] on span "Finalizado" at bounding box center [291, 261] width 26 height 6
click at [298, 258] on span "Finalizado" at bounding box center [291, 261] width 26 height 6
click at [276, 242] on div "Condición de ejecución Lanza automáticamente bots según las reglas que establez…" at bounding box center [378, 160] width 234 height 242
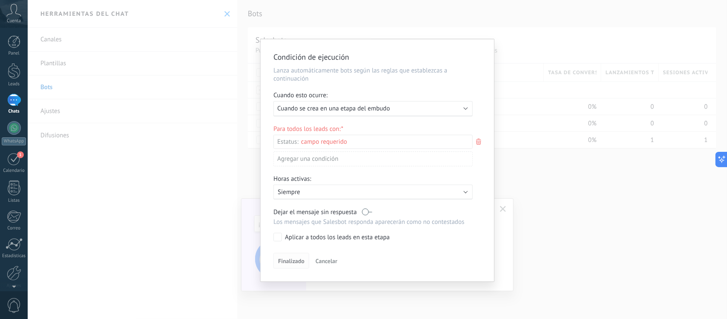
click at [284, 260] on span "Finalizado" at bounding box center [291, 261] width 26 height 6
click at [290, 263] on span "Finalizado" at bounding box center [291, 261] width 26 height 6
click at [328, 250] on div "Condición de ejecución Lanza automáticamente bots según las reglas que establez…" at bounding box center [378, 160] width 234 height 242
click at [325, 264] on button "Cancelar" at bounding box center [326, 260] width 29 height 13
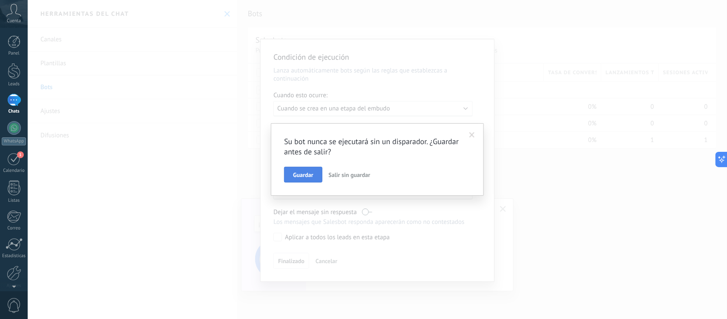
click at [310, 174] on span "Guardar" at bounding box center [303, 175] width 20 height 6
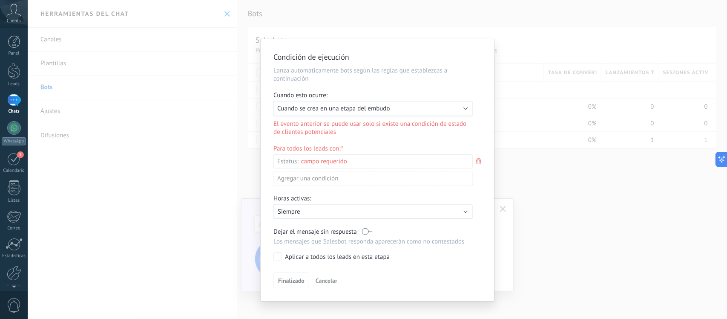
click at [340, 283] on button "Cancelar" at bounding box center [326, 280] width 29 height 13
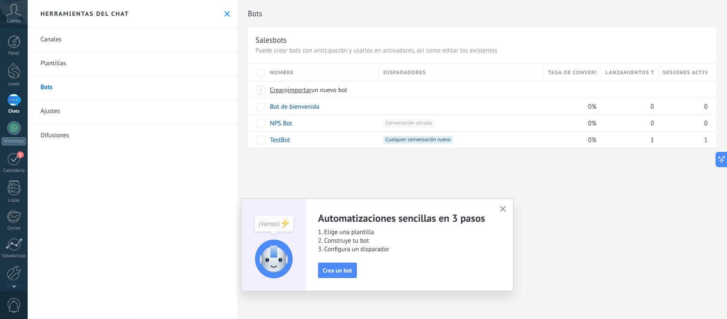
click at [506, 207] on icon "button" at bounding box center [503, 209] width 6 height 6
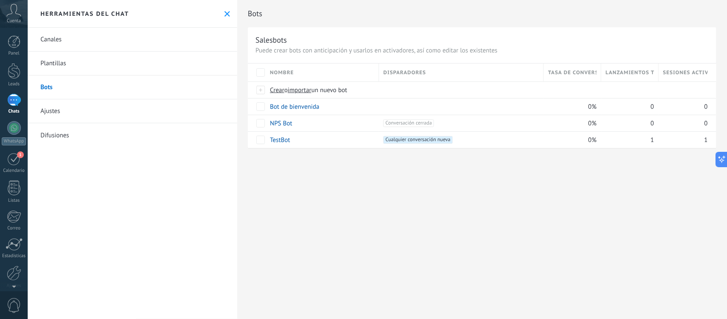
click at [15, 105] on div "1" at bounding box center [14, 100] width 14 height 12
